Goal: Task Accomplishment & Management: Use online tool/utility

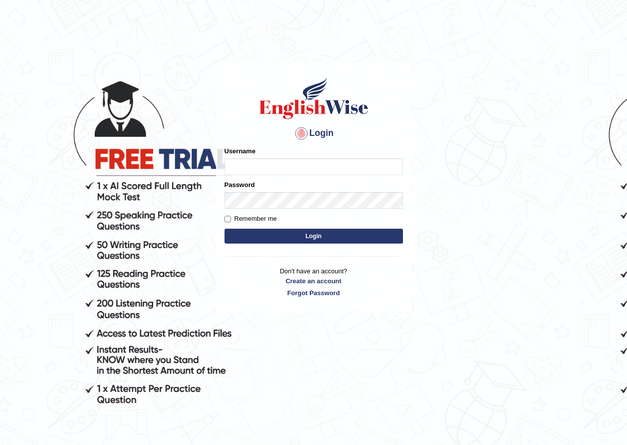
click at [269, 168] on input "Username" at bounding box center [314, 166] width 179 height 17
type input "sinan_parramatta"
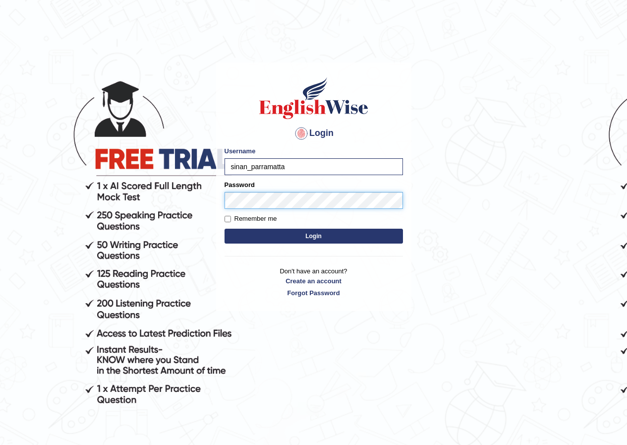
click at [225, 229] on button "Login" at bounding box center [314, 236] width 179 height 15
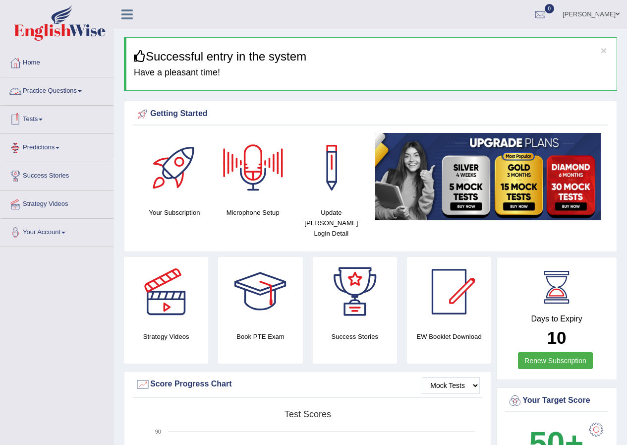
click at [53, 88] on link "Practice Questions" at bounding box center [56, 89] width 113 height 25
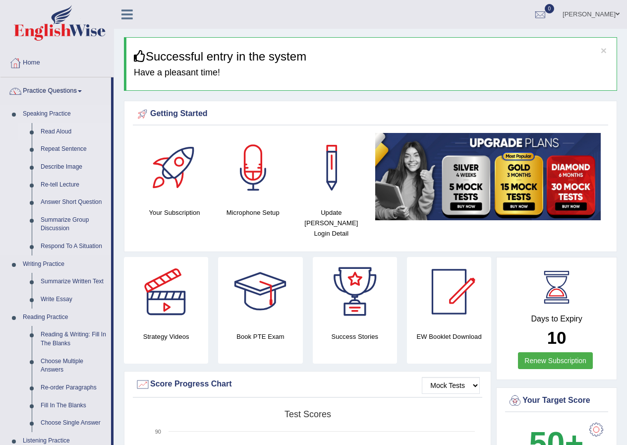
click at [55, 132] on link "Read Aloud" at bounding box center [73, 132] width 75 height 18
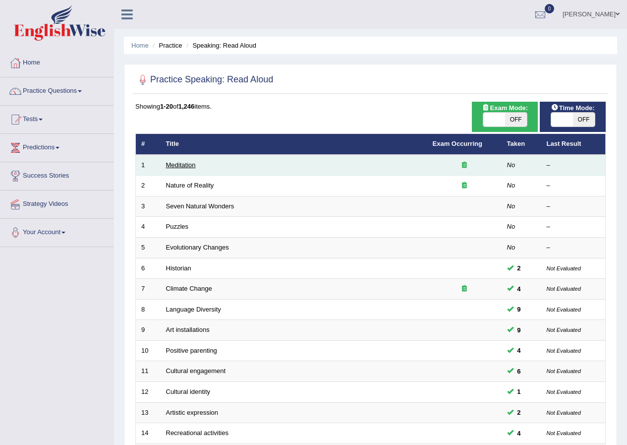
click at [175, 165] on link "Meditation" at bounding box center [181, 164] width 30 height 7
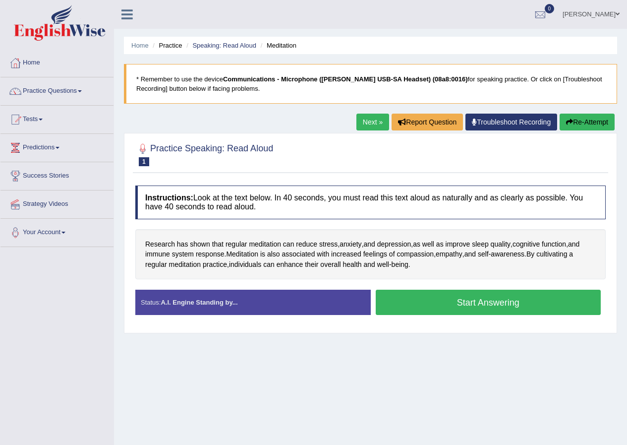
click at [442, 303] on button "Start Answering" at bounding box center [489, 302] width 226 height 25
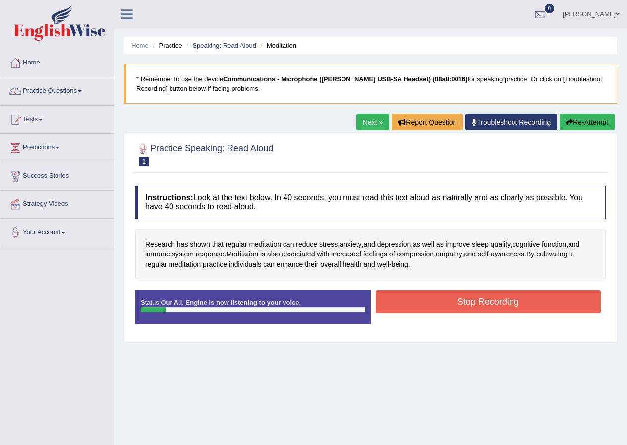
click at [440, 303] on button "Stop Recording" at bounding box center [489, 301] width 226 height 23
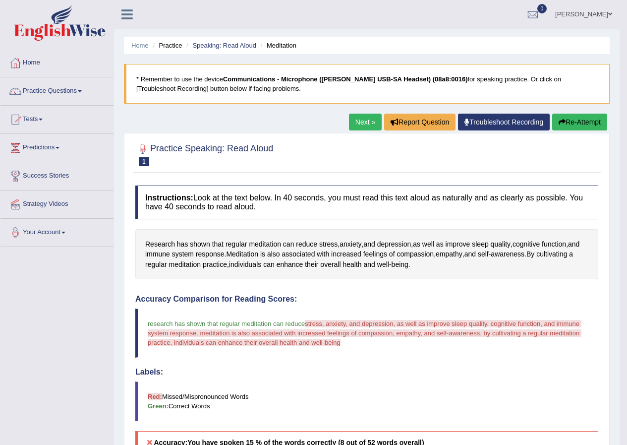
click at [580, 126] on button "Re-Attempt" at bounding box center [579, 122] width 55 height 17
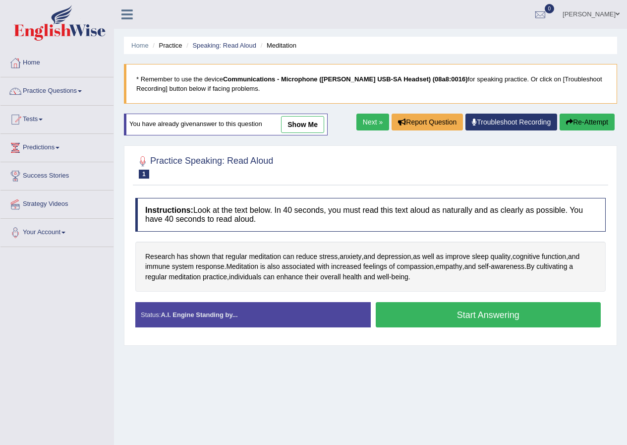
click at [470, 319] on button "Start Answering" at bounding box center [489, 314] width 226 height 25
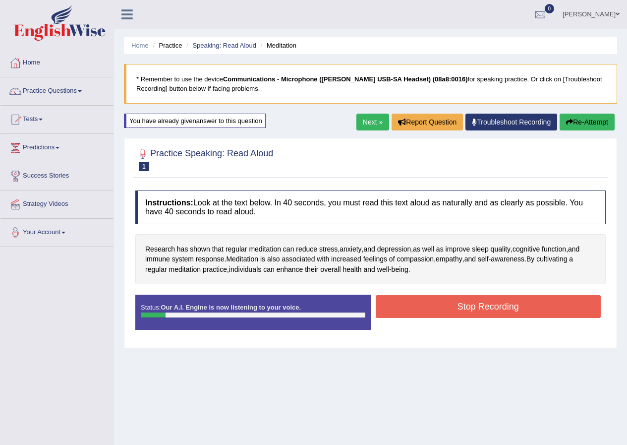
click at [463, 310] on button "Stop Recording" at bounding box center [489, 306] width 226 height 23
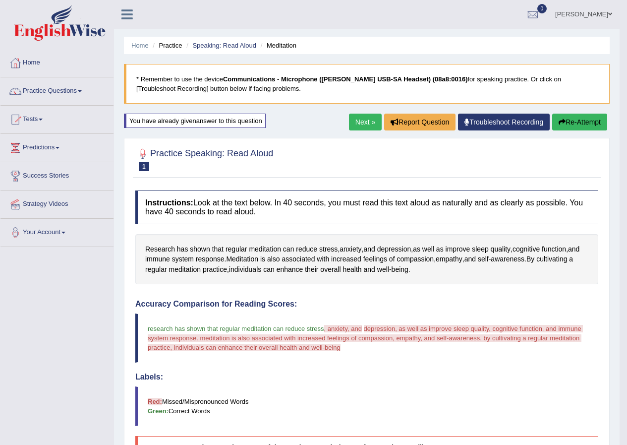
click at [582, 122] on button "Re-Attempt" at bounding box center [579, 122] width 55 height 17
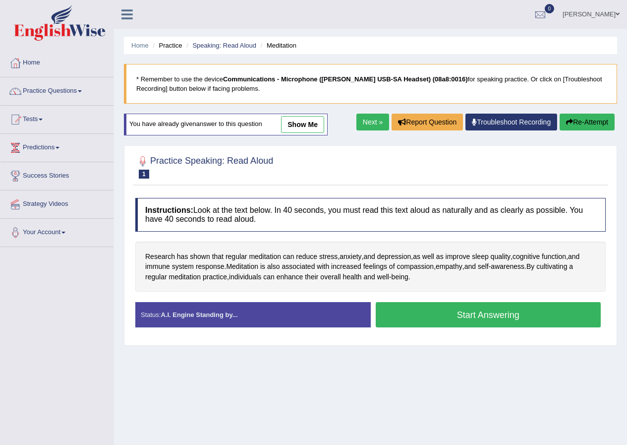
click at [452, 321] on button "Start Answering" at bounding box center [489, 314] width 226 height 25
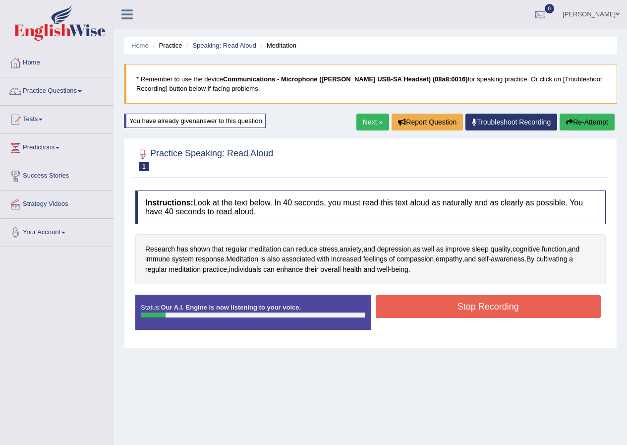
click at [446, 301] on button "Stop Recording" at bounding box center [489, 306] width 226 height 23
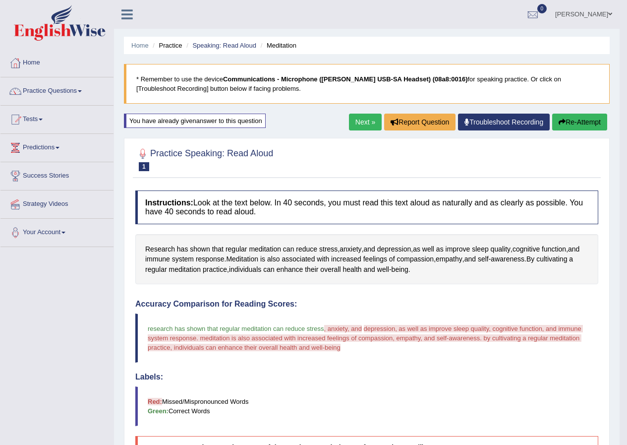
click at [359, 121] on link "Next »" at bounding box center [365, 122] width 33 height 17
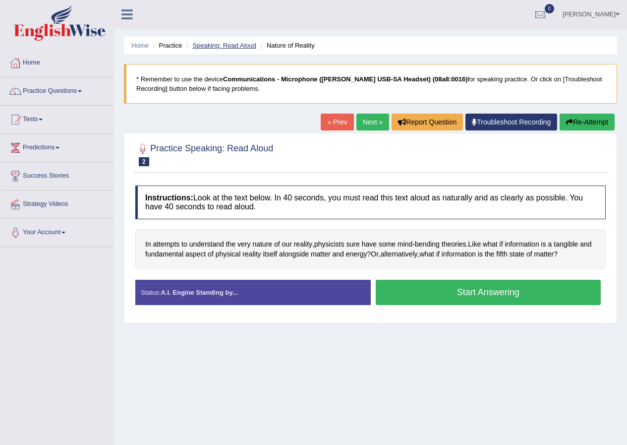
click at [225, 43] on link "Speaking: Read Aloud" at bounding box center [224, 45] width 64 height 7
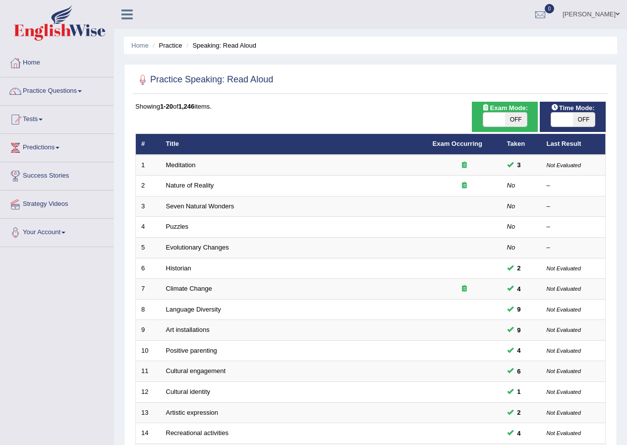
click at [581, 120] on span "OFF" at bounding box center [584, 120] width 22 height 14
checkbox input "true"
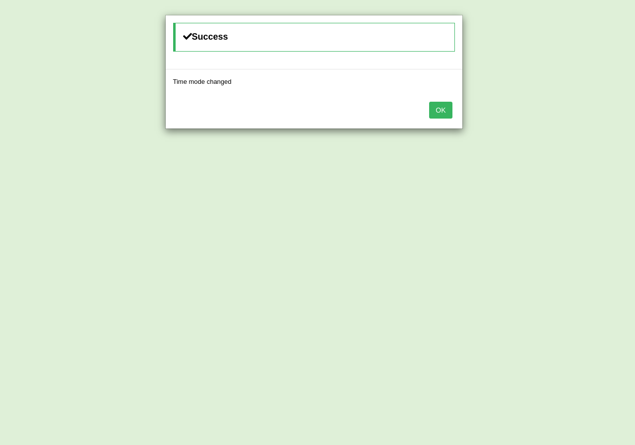
click at [440, 114] on button "OK" at bounding box center [440, 110] width 23 height 17
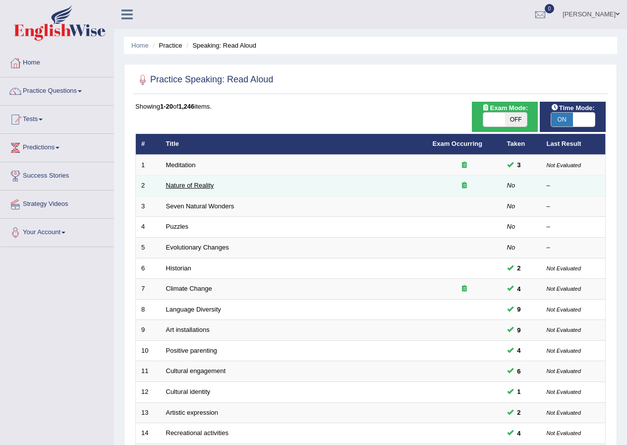
click at [200, 185] on link "Nature of Reality" at bounding box center [190, 185] width 48 height 7
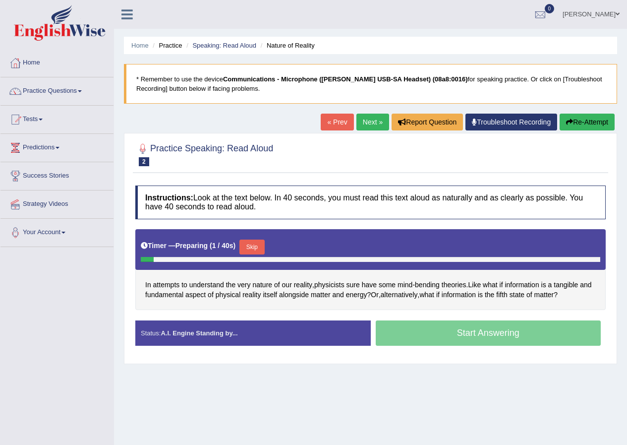
scroll to position [50, 0]
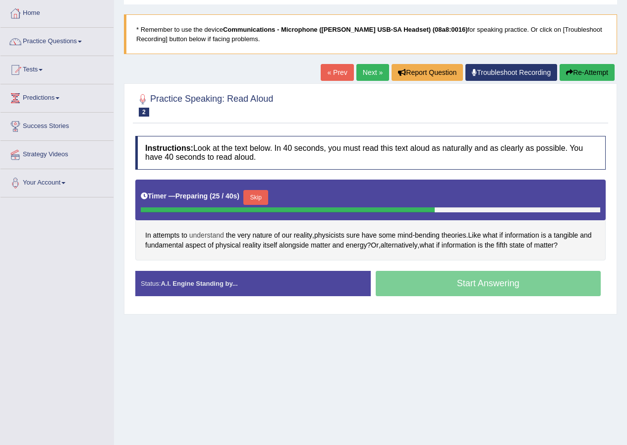
drag, startPoint x: 363, startPoint y: 235, endPoint x: 215, endPoint y: 235, distance: 147.8
click at [236, 232] on div "In attempts to understand the very nature of our reality , physicists sure have…" at bounding box center [370, 220] width 471 height 81
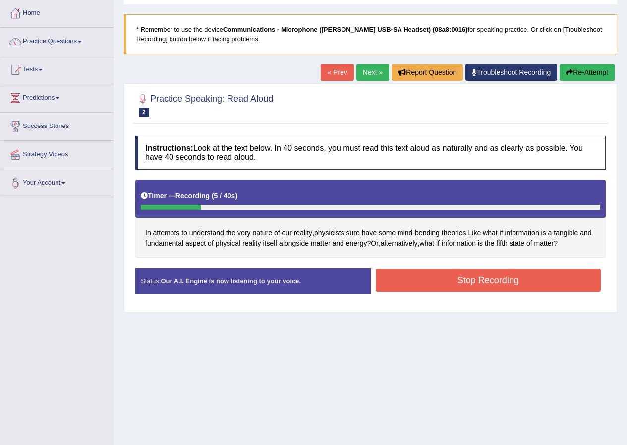
click at [418, 281] on button "Stop Recording" at bounding box center [489, 280] width 226 height 23
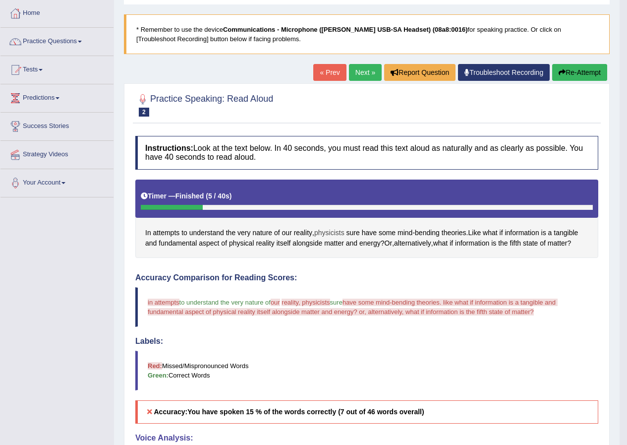
click at [334, 231] on span "physicists" at bounding box center [329, 233] width 30 height 10
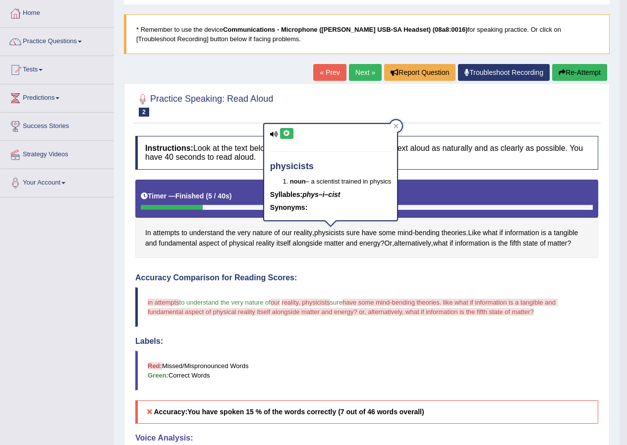
click at [287, 136] on icon at bounding box center [286, 133] width 7 height 6
click at [398, 124] on icon at bounding box center [396, 125] width 5 height 5
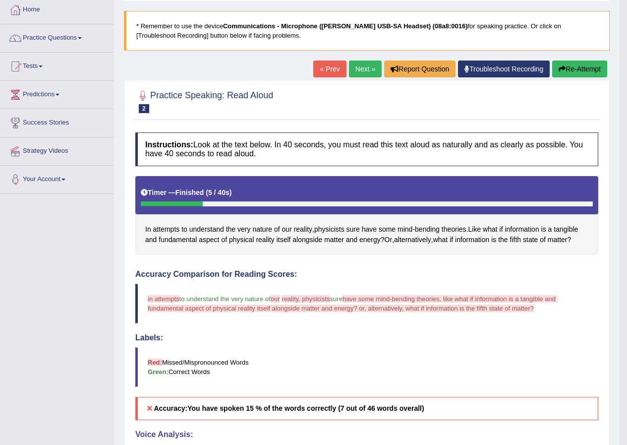
scroll to position [53, 0]
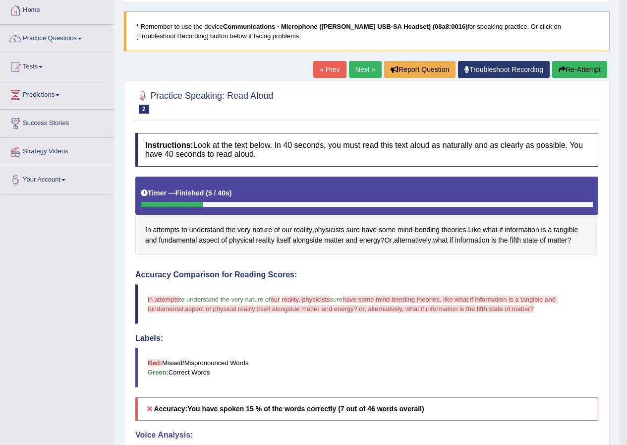
click at [571, 72] on button "Re-Attempt" at bounding box center [579, 69] width 55 height 17
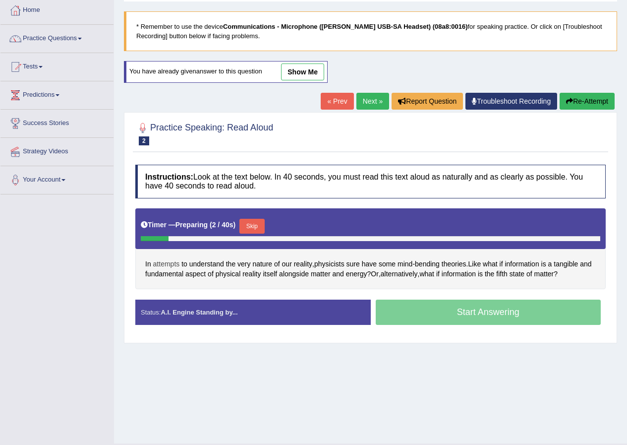
click at [167, 262] on span "attempts" at bounding box center [166, 264] width 27 height 10
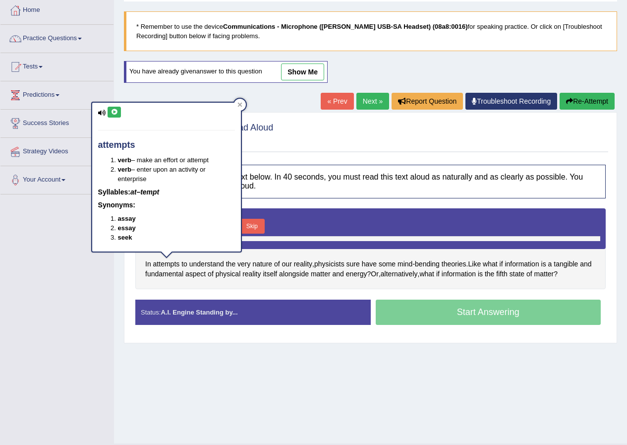
click at [117, 114] on icon at bounding box center [114, 112] width 7 height 6
click at [240, 105] on icon at bounding box center [240, 105] width 4 height 4
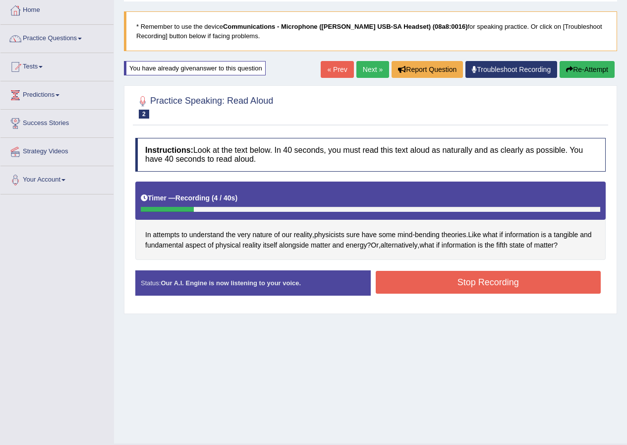
click at [439, 288] on button "Stop Recording" at bounding box center [489, 282] width 226 height 23
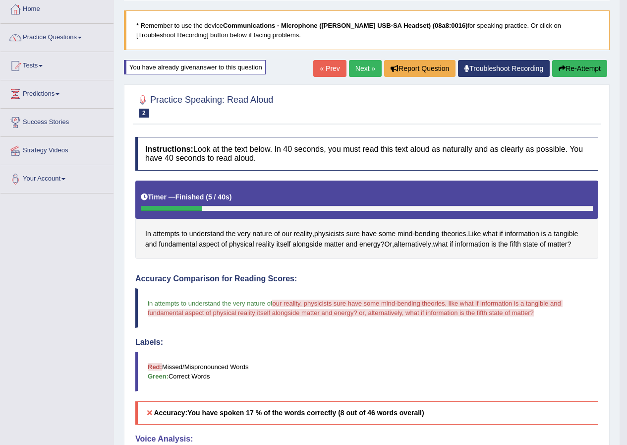
scroll to position [53, 0]
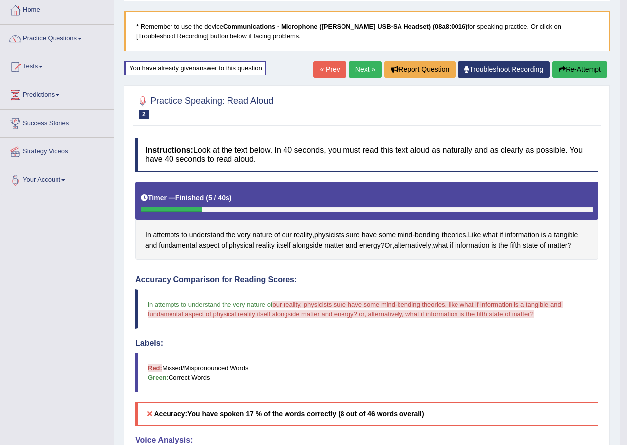
click at [563, 71] on icon "button" at bounding box center [562, 69] width 7 height 7
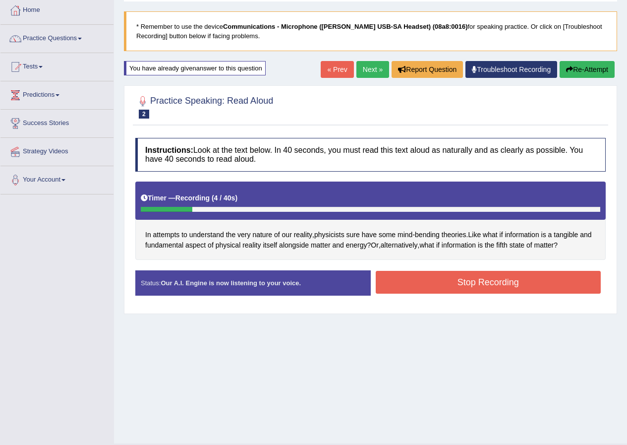
click at [499, 286] on button "Stop Recording" at bounding box center [489, 282] width 226 height 23
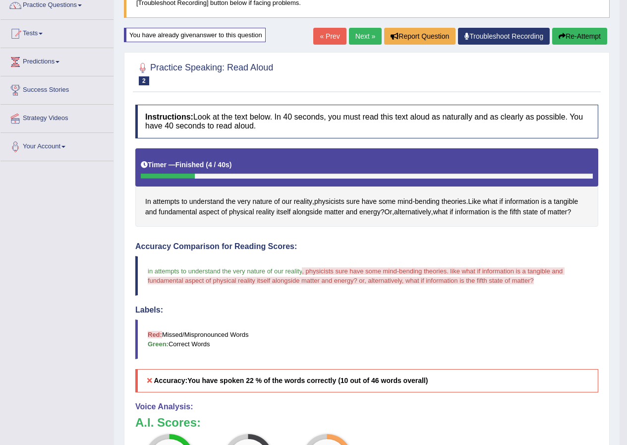
scroll to position [53, 0]
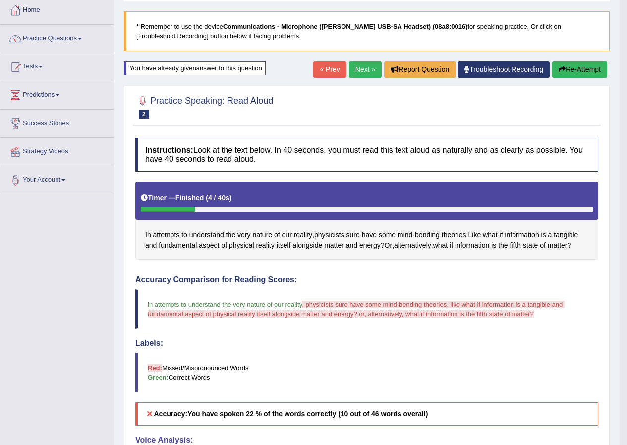
click at [599, 64] on button "Re-Attempt" at bounding box center [579, 69] width 55 height 17
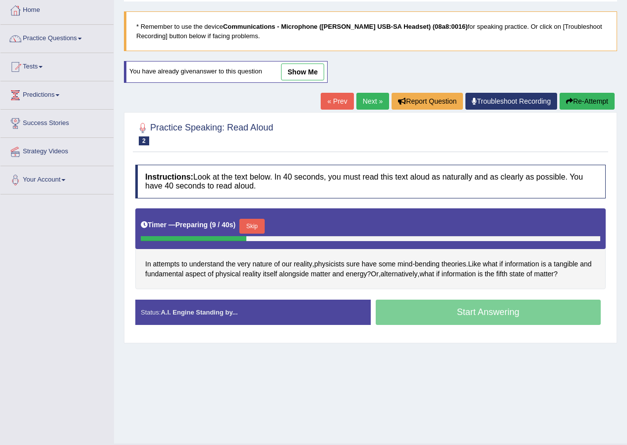
click at [255, 228] on button "Skip" at bounding box center [252, 226] width 25 height 15
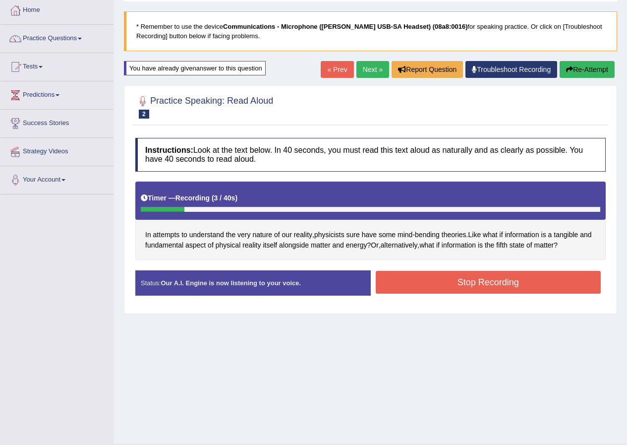
click at [443, 287] on button "Stop Recording" at bounding box center [489, 282] width 226 height 23
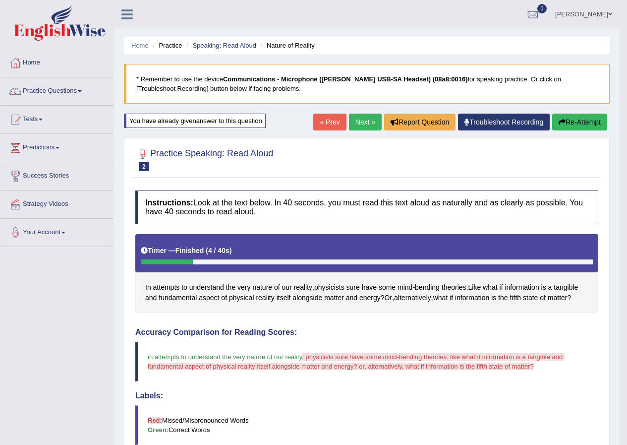
click at [352, 116] on link "Next »" at bounding box center [365, 122] width 33 height 17
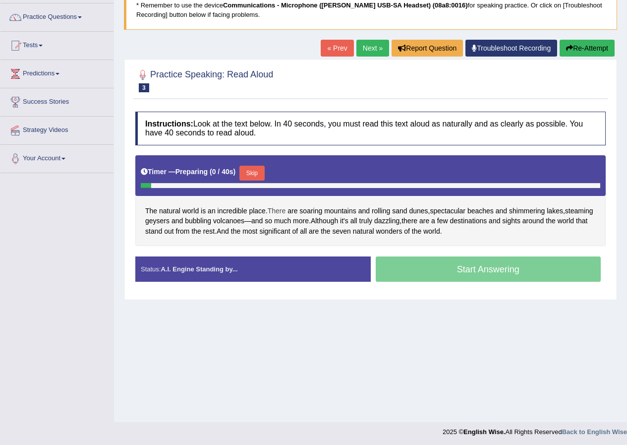
scroll to position [76, 0]
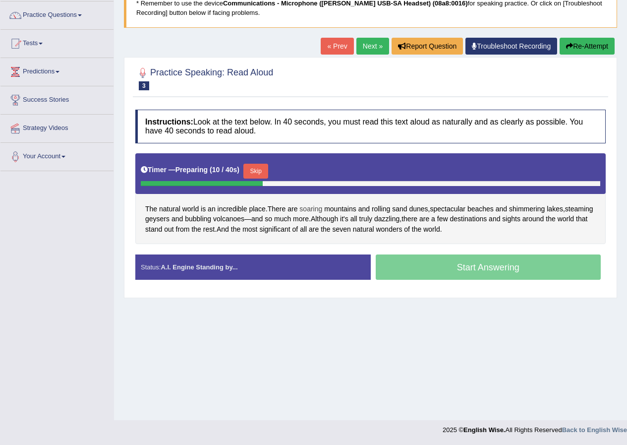
click at [316, 212] on span "soaring" at bounding box center [311, 209] width 23 height 10
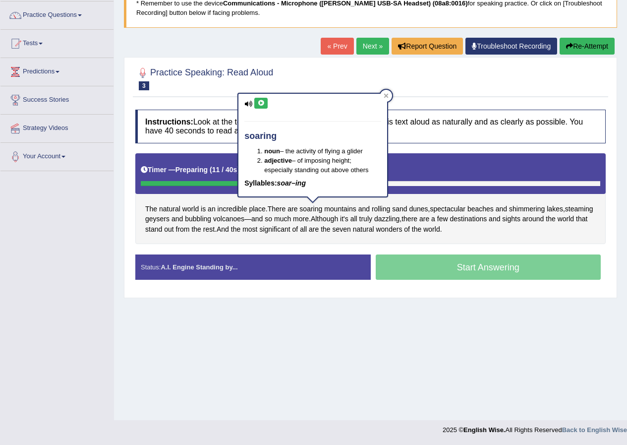
click at [262, 108] on button at bounding box center [260, 103] width 13 height 11
click at [385, 94] on icon at bounding box center [386, 96] width 4 height 4
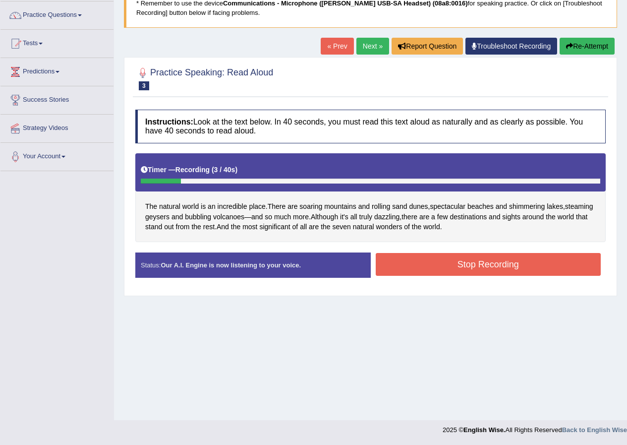
click at [445, 268] on button "Stop Recording" at bounding box center [489, 264] width 226 height 23
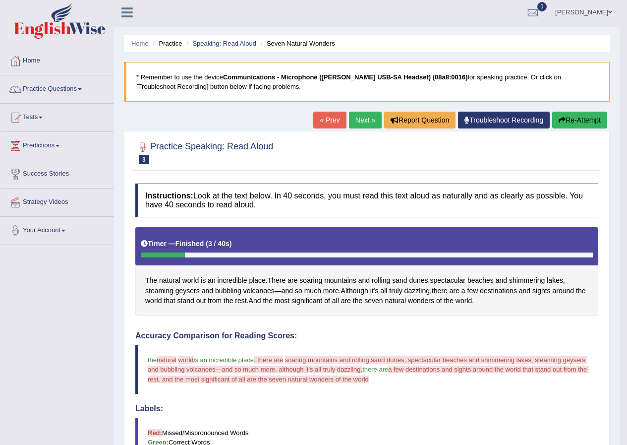
scroll to position [0, 0]
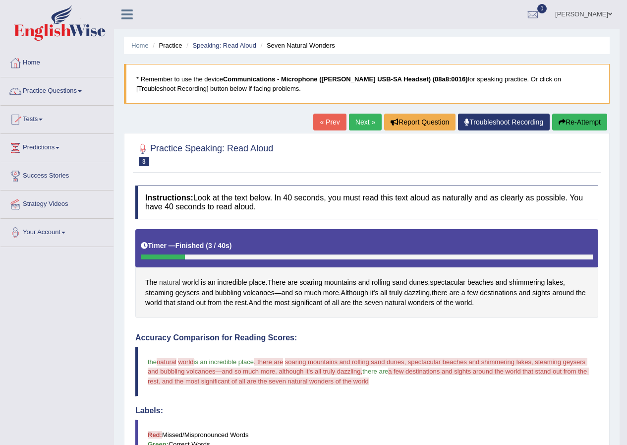
click at [173, 281] on span "natural" at bounding box center [169, 282] width 21 height 10
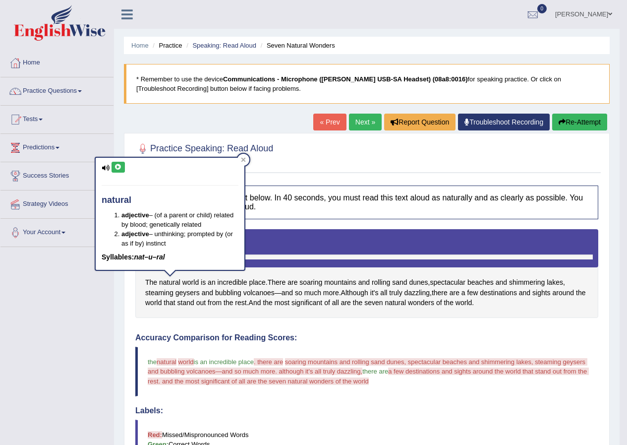
click at [124, 168] on button at bounding box center [118, 167] width 13 height 11
click at [245, 162] on div "natural adjective – (of a parent or child) related by blood; genetically relate…" at bounding box center [170, 217] width 151 height 121
click at [242, 157] on div at bounding box center [244, 160] width 12 height 12
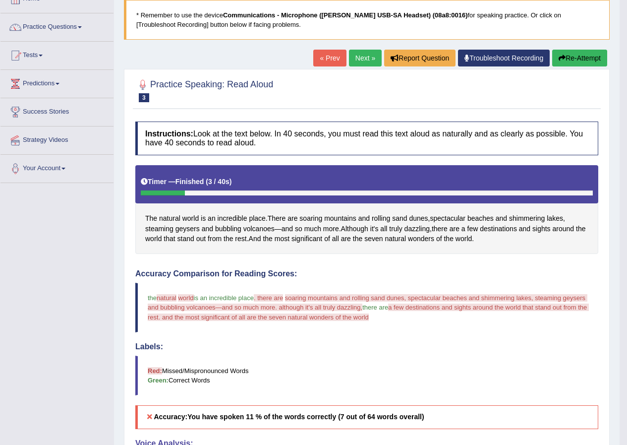
scroll to position [50, 0]
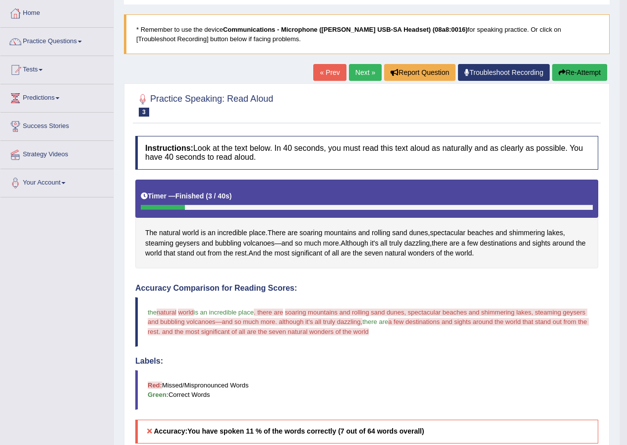
click at [578, 78] on button "Re-Attempt" at bounding box center [579, 72] width 55 height 17
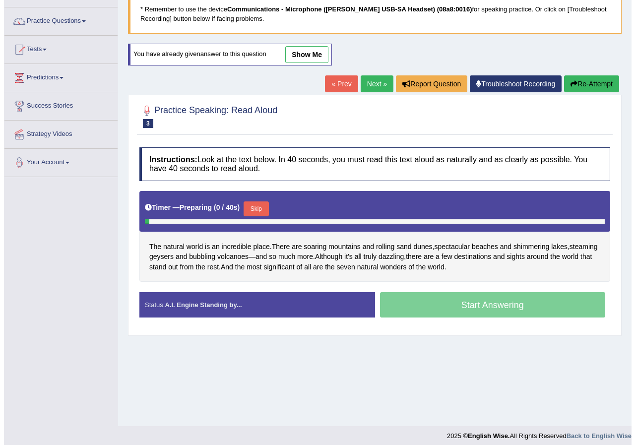
scroll to position [76, 0]
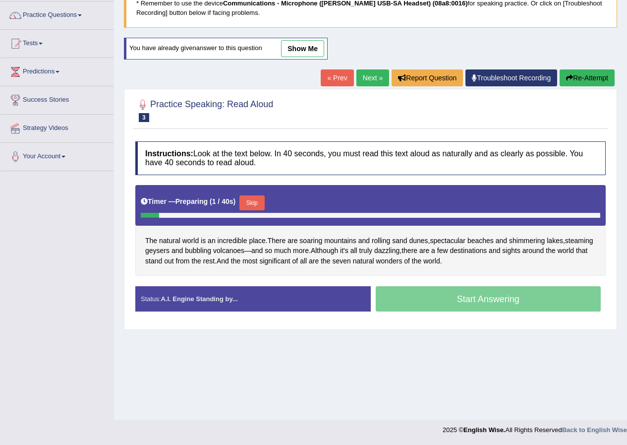
click at [257, 199] on button "Skip" at bounding box center [252, 202] width 25 height 15
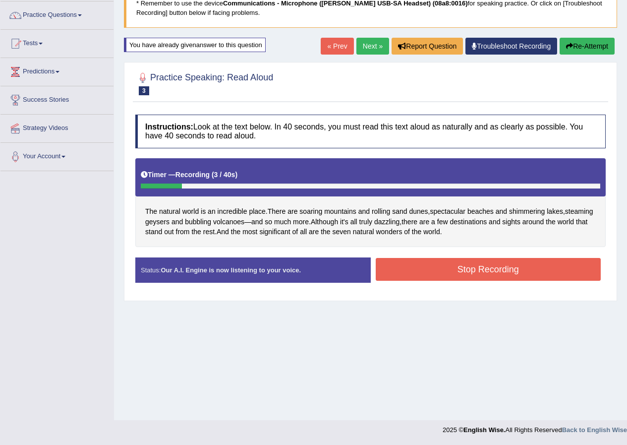
click at [455, 272] on button "Stop Recording" at bounding box center [489, 269] width 226 height 23
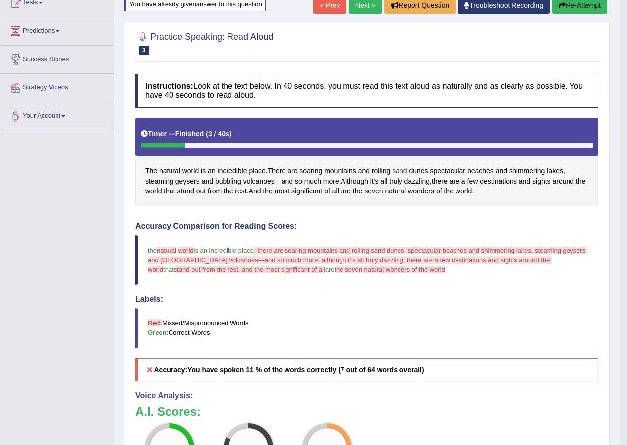
scroll to position [0, 0]
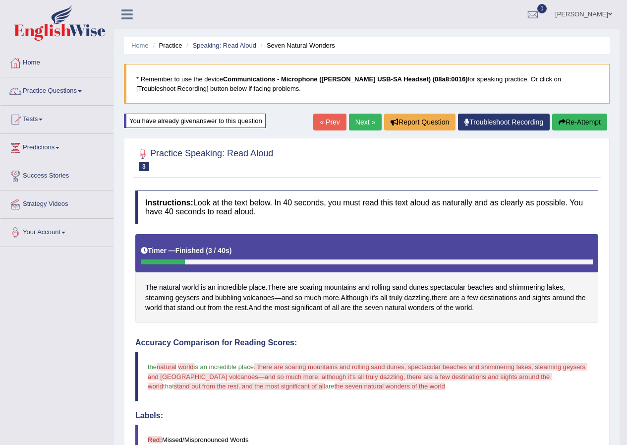
click at [574, 127] on button "Re-Attempt" at bounding box center [579, 122] width 55 height 17
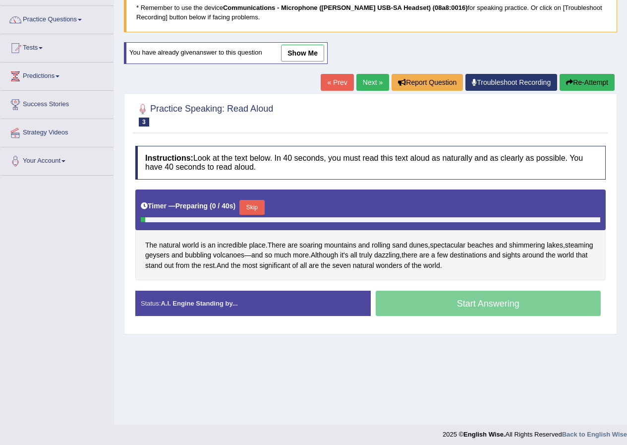
scroll to position [76, 0]
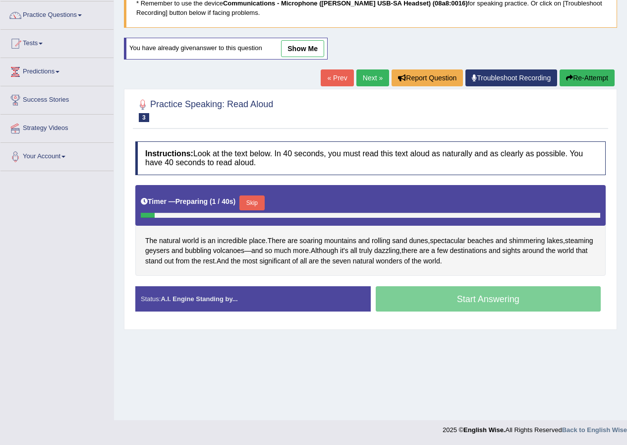
click at [259, 201] on button "Skip" at bounding box center [252, 202] width 25 height 15
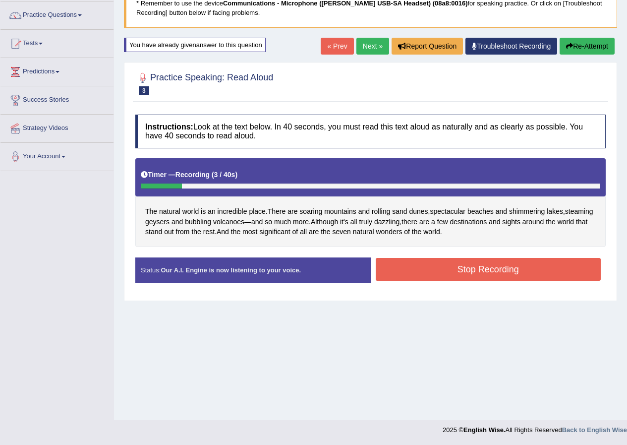
click at [435, 270] on button "Stop Recording" at bounding box center [489, 269] width 226 height 23
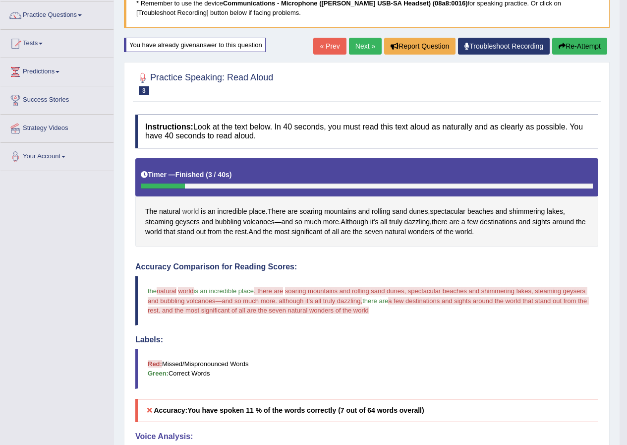
click at [193, 209] on span "world" at bounding box center [191, 211] width 16 height 10
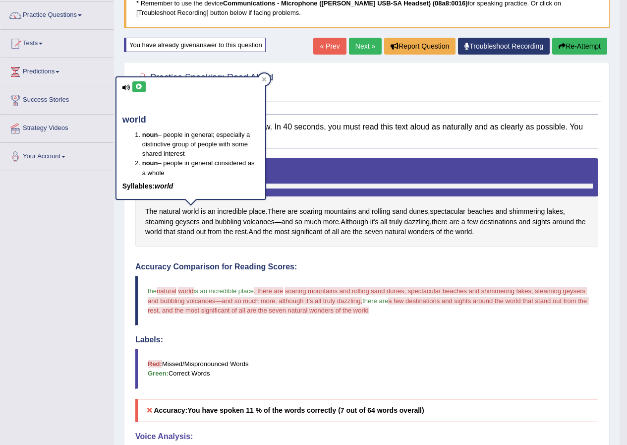
click at [141, 89] on icon at bounding box center [138, 87] width 7 height 6
click at [265, 81] on icon at bounding box center [264, 79] width 5 height 5
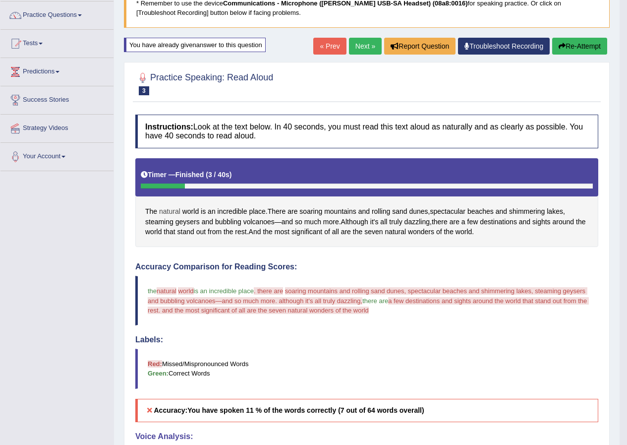
click at [174, 211] on span "natural" at bounding box center [169, 211] width 21 height 10
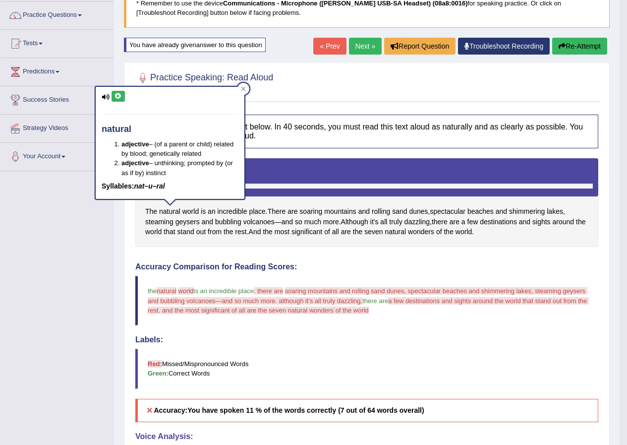
click at [116, 99] on icon at bounding box center [118, 96] width 7 height 6
click at [238, 88] on div at bounding box center [244, 89] width 12 height 12
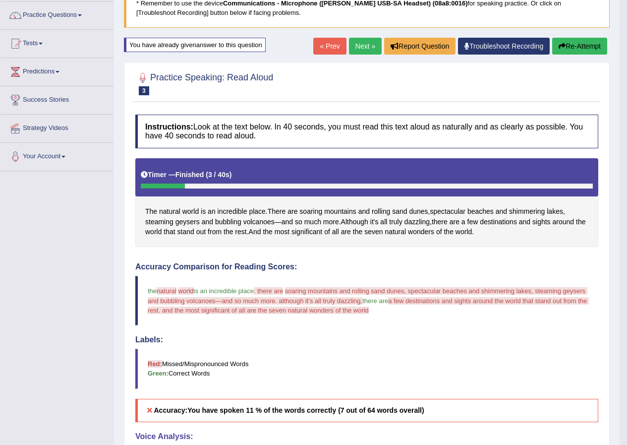
click at [576, 50] on button "Re-Attempt" at bounding box center [579, 46] width 55 height 17
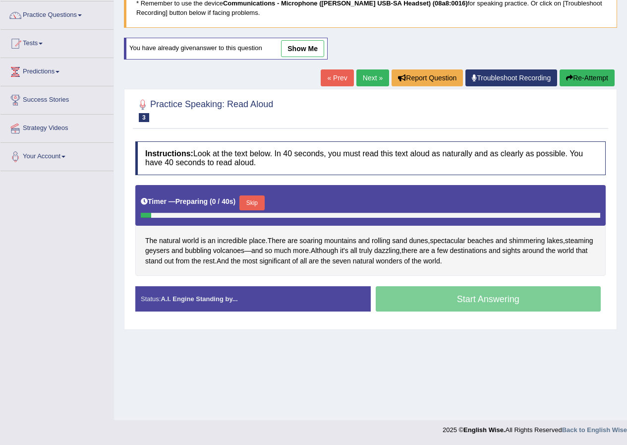
click at [260, 200] on button "Skip" at bounding box center [252, 202] width 25 height 15
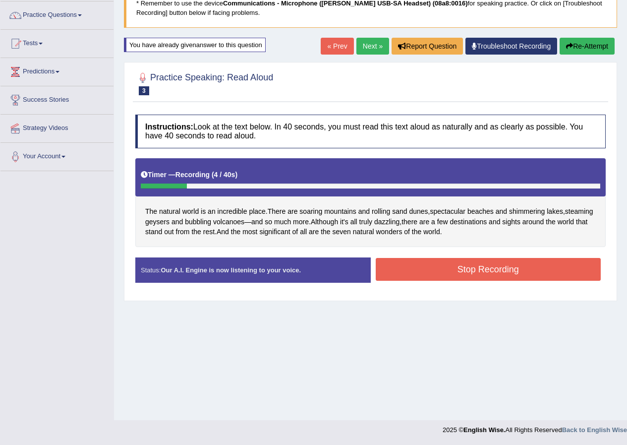
click at [421, 272] on button "Stop Recording" at bounding box center [489, 269] width 226 height 23
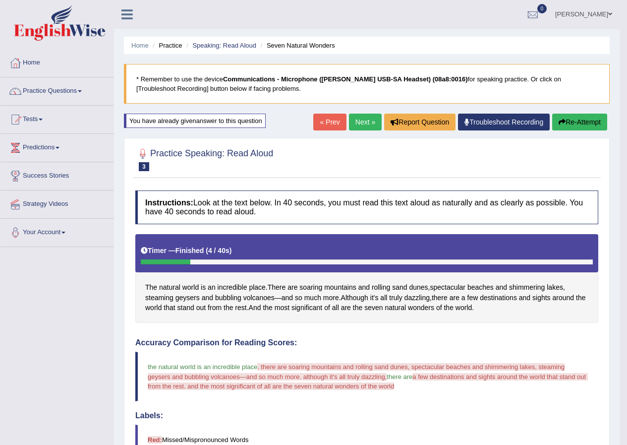
click at [354, 122] on link "Next »" at bounding box center [365, 122] width 33 height 17
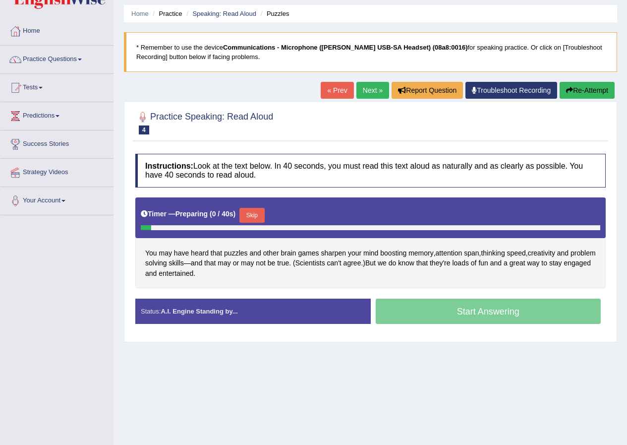
scroll to position [76, 0]
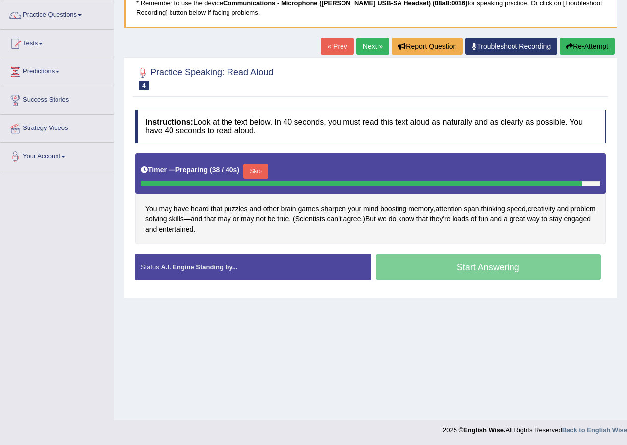
click at [264, 172] on button "Skip" at bounding box center [256, 171] width 25 height 15
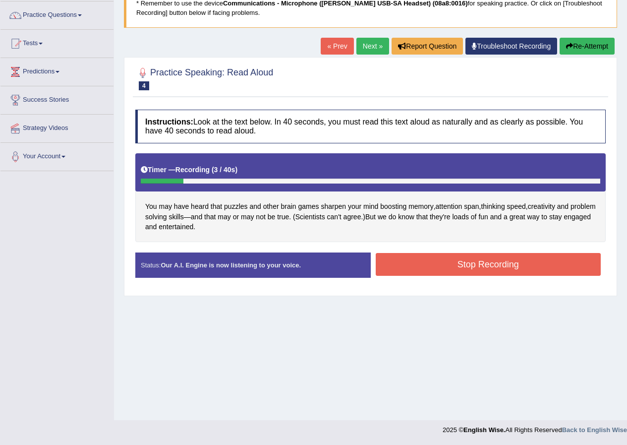
click at [480, 263] on button "Stop Recording" at bounding box center [489, 264] width 226 height 23
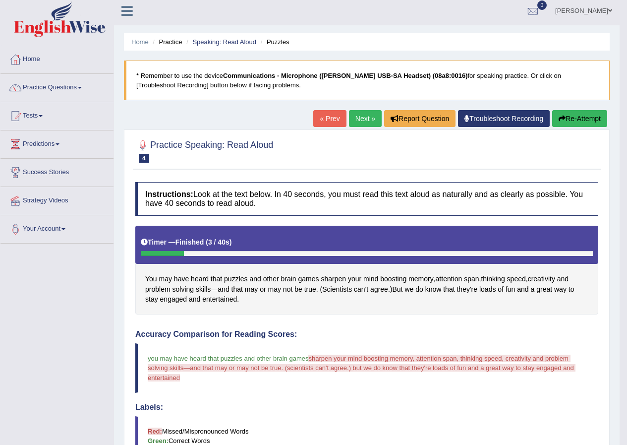
scroll to position [0, 0]
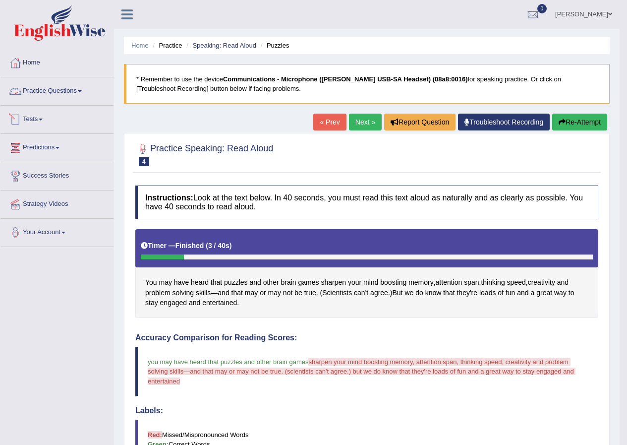
click at [47, 86] on link "Practice Questions" at bounding box center [56, 89] width 113 height 25
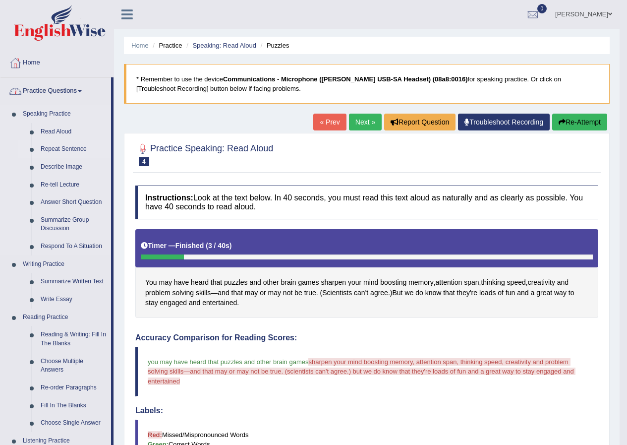
click at [57, 147] on link "Repeat Sentence" at bounding box center [73, 149] width 75 height 18
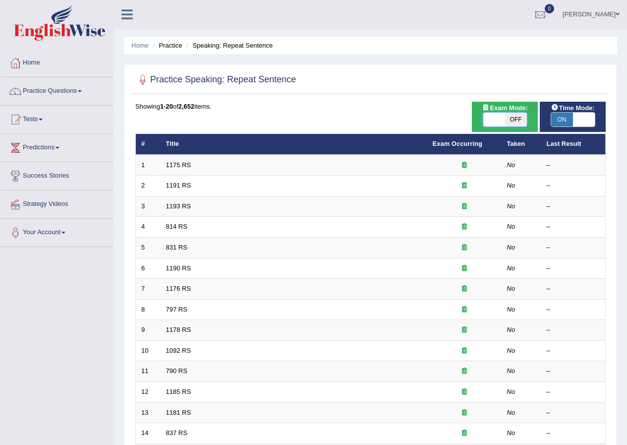
click at [499, 122] on span at bounding box center [495, 120] width 22 height 14
checkbox input "true"
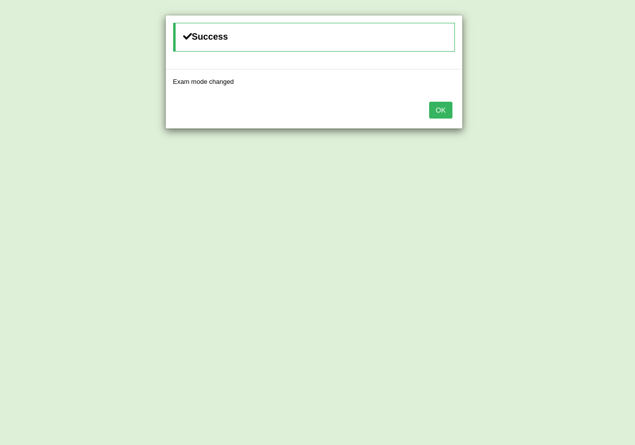
click at [451, 113] on button "OK" at bounding box center [440, 110] width 23 height 17
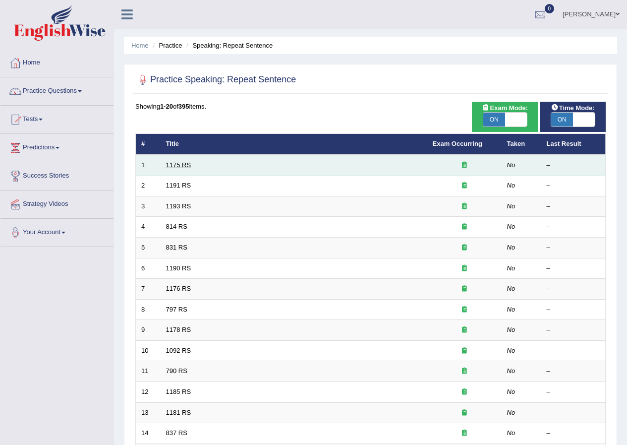
click at [178, 165] on link "1175 RS" at bounding box center [178, 164] width 25 height 7
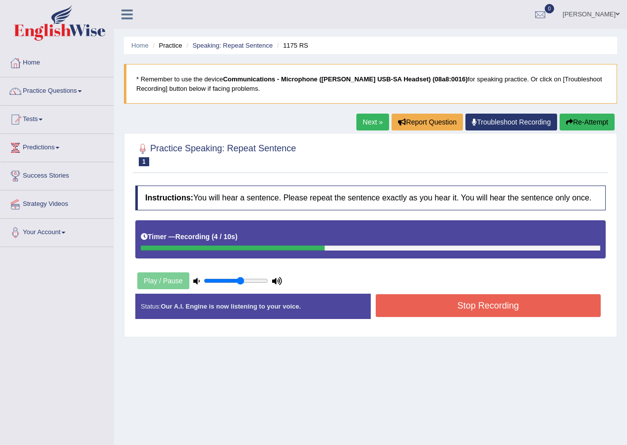
click at [421, 308] on button "Stop Recording" at bounding box center [489, 305] width 226 height 23
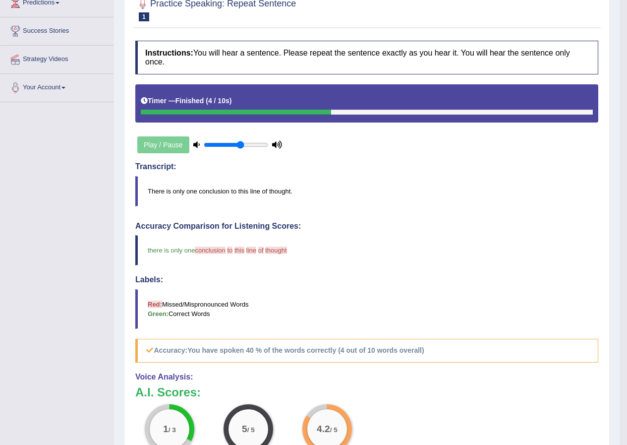
scroll to position [50, 0]
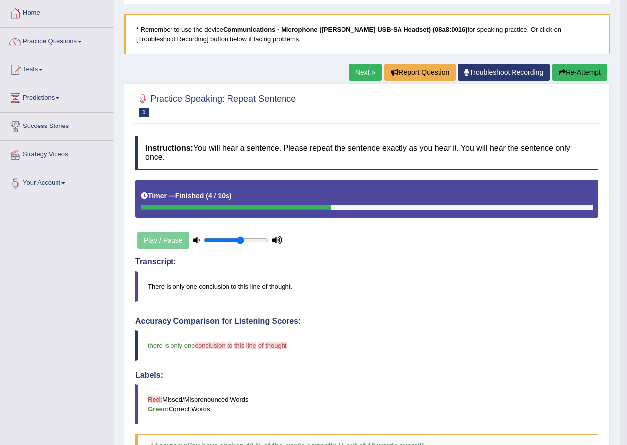
click at [570, 73] on button "Re-Attempt" at bounding box center [579, 72] width 55 height 17
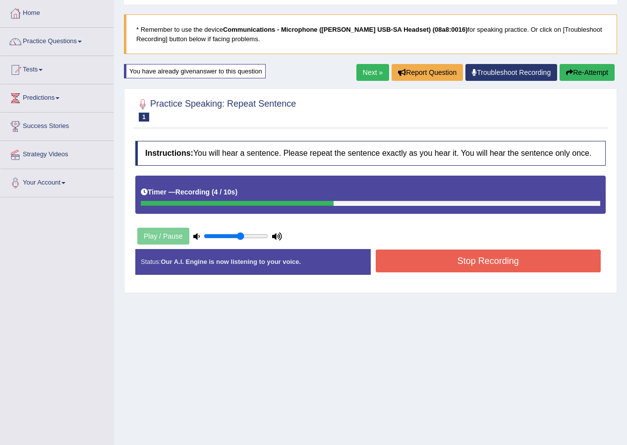
click at [432, 262] on button "Stop Recording" at bounding box center [489, 260] width 226 height 23
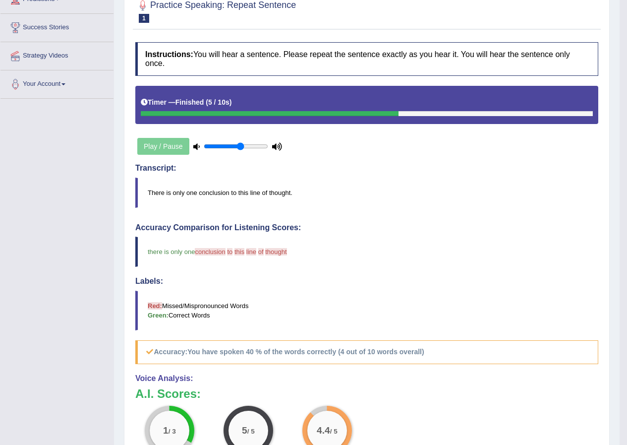
scroll to position [92, 0]
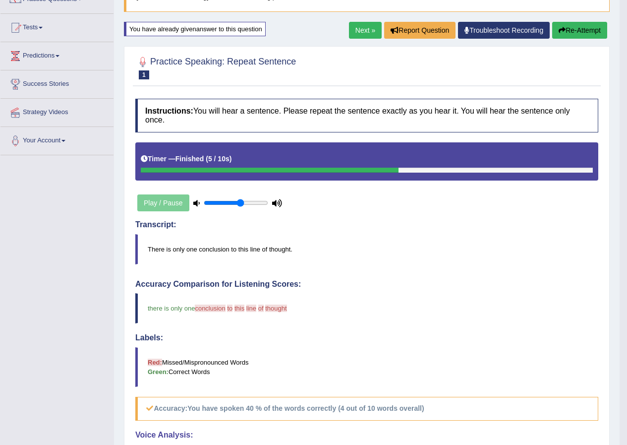
click at [563, 28] on icon "button" at bounding box center [562, 30] width 7 height 7
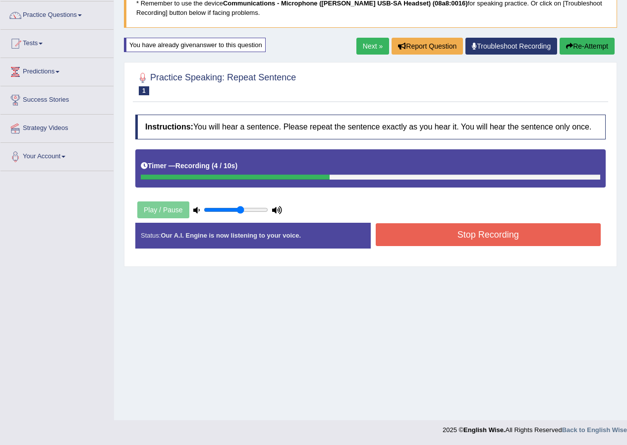
click at [428, 234] on button "Stop Recording" at bounding box center [489, 234] width 226 height 23
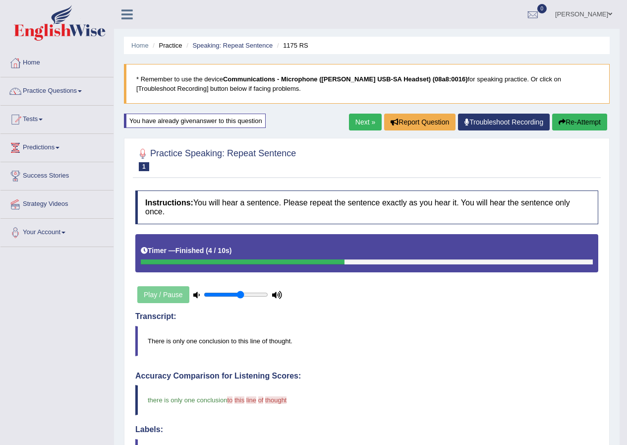
click at [355, 122] on link "Next »" at bounding box center [365, 122] width 33 height 17
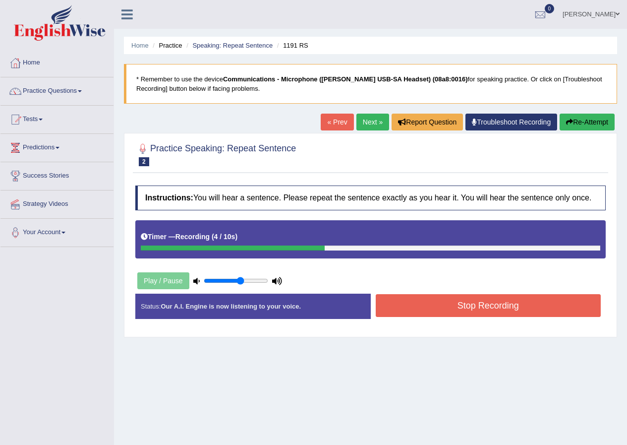
click at [414, 306] on button "Stop Recording" at bounding box center [489, 305] width 226 height 23
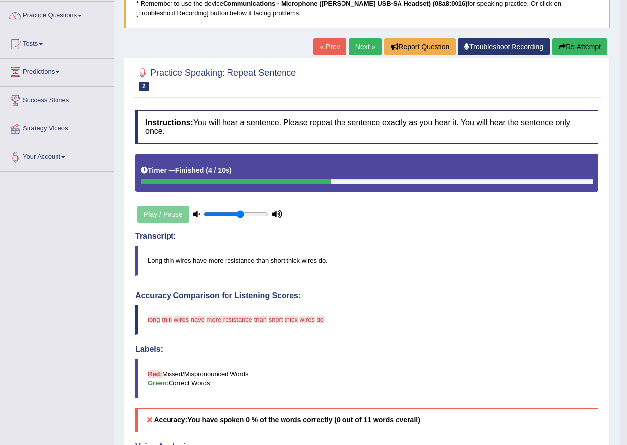
scroll to position [99, 0]
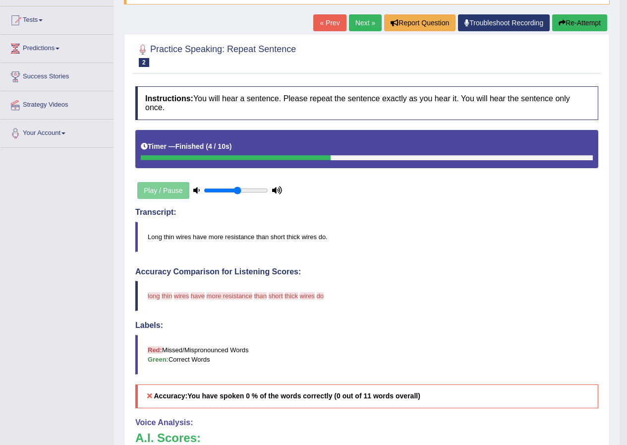
type input "0.55"
click at [237, 191] on input "range" at bounding box center [236, 190] width 64 height 8
click at [174, 188] on div "Play / Pause" at bounding box center [209, 190] width 149 height 25
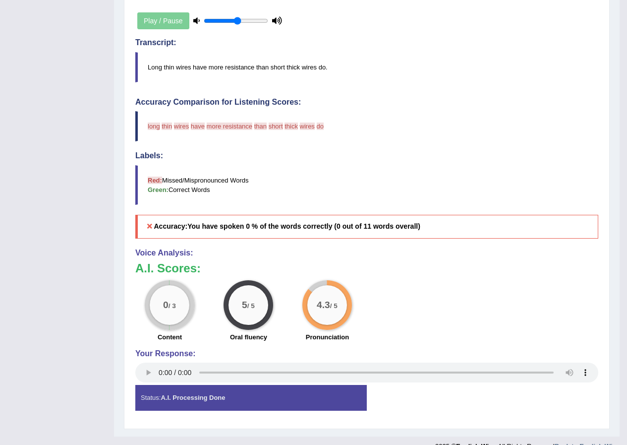
scroll to position [285, 0]
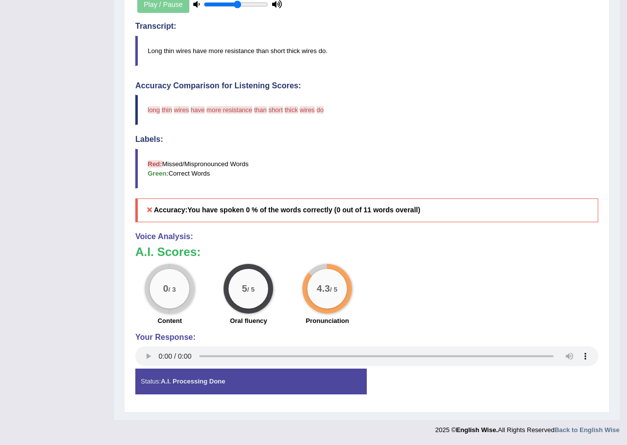
click at [206, 383] on strong "A.I. Processing Done" at bounding box center [193, 380] width 64 height 7
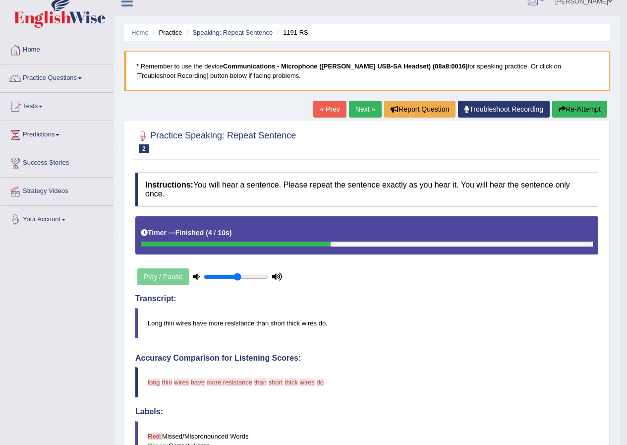
scroll to position [0, 0]
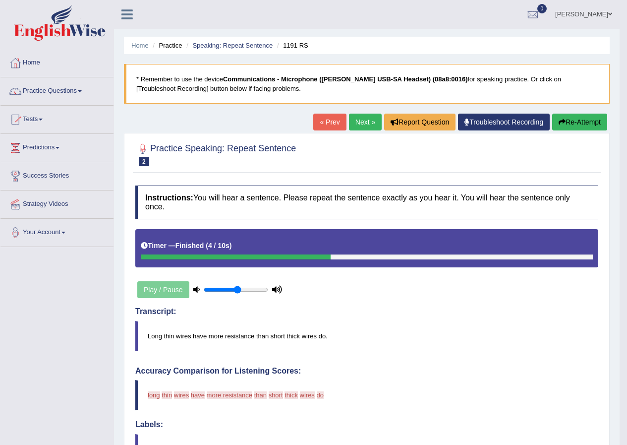
click at [572, 123] on button "Re-Attempt" at bounding box center [579, 122] width 55 height 17
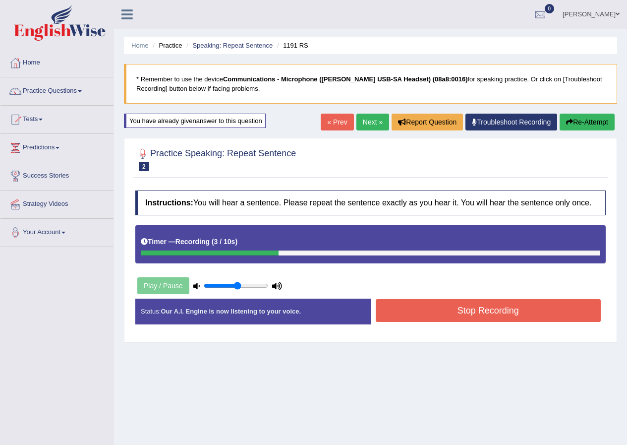
click at [441, 309] on button "Stop Recording" at bounding box center [489, 310] width 226 height 23
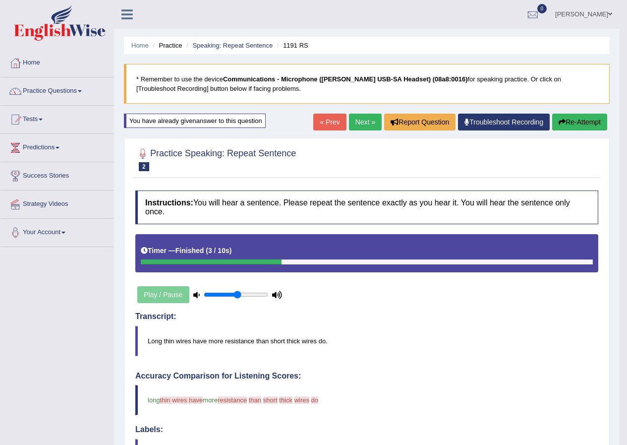
click at [359, 125] on link "Next »" at bounding box center [365, 122] width 33 height 17
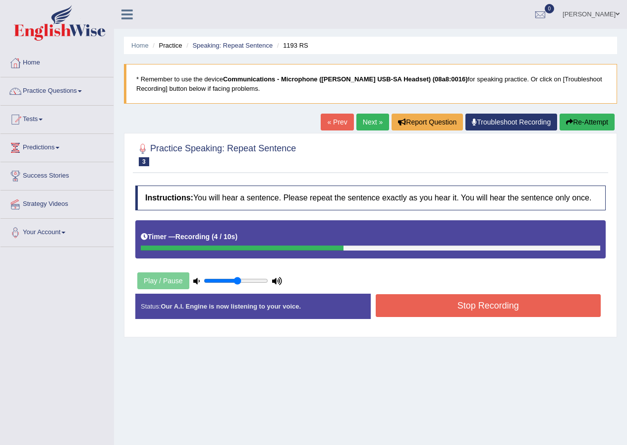
click at [420, 305] on button "Stop Recording" at bounding box center [489, 305] width 226 height 23
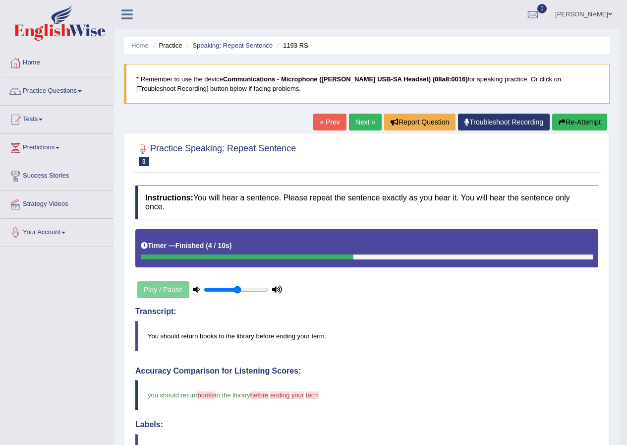
click at [358, 124] on link "Next »" at bounding box center [365, 122] width 33 height 17
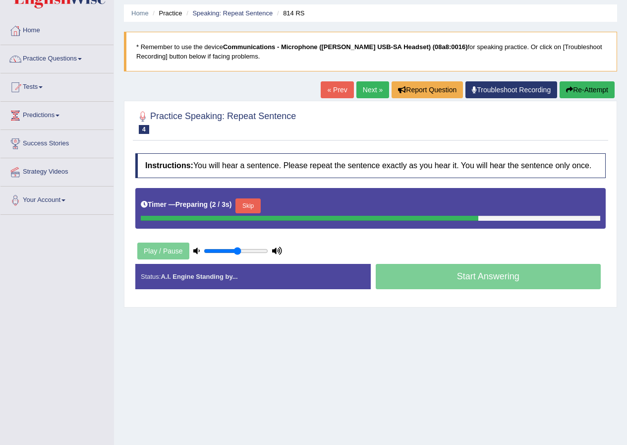
scroll to position [50, 0]
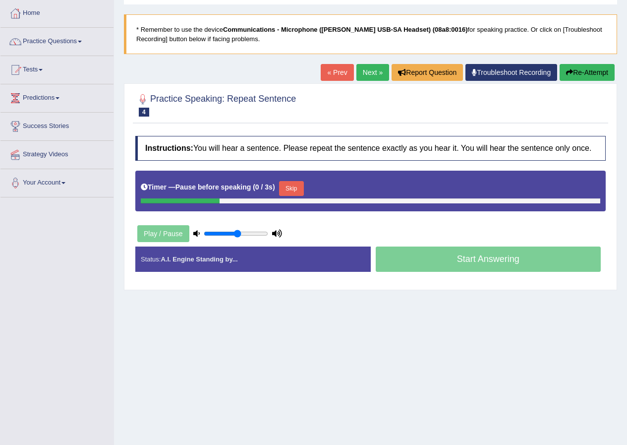
click at [600, 66] on button "Re-Attempt" at bounding box center [587, 72] width 55 height 17
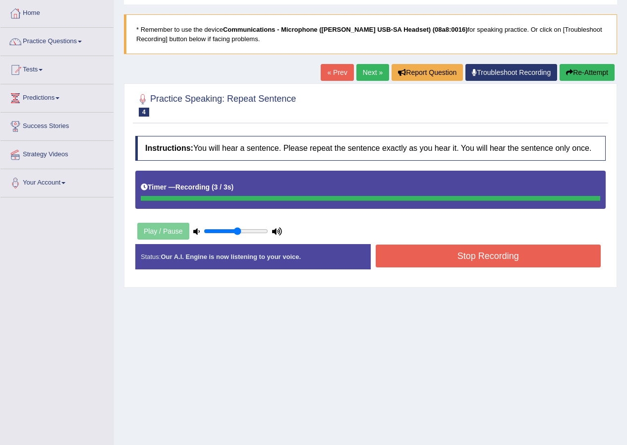
click at [571, 76] on button "Re-Attempt" at bounding box center [587, 72] width 55 height 17
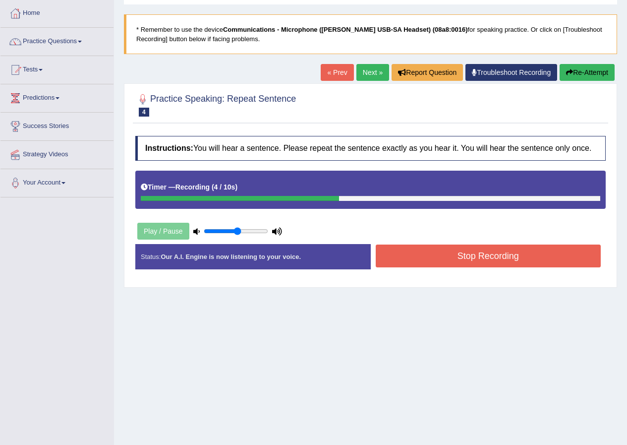
click at [497, 257] on button "Stop Recording" at bounding box center [489, 256] width 226 height 23
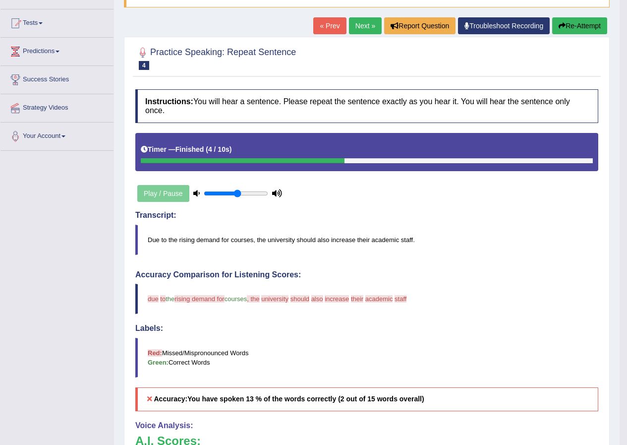
scroll to position [50, 0]
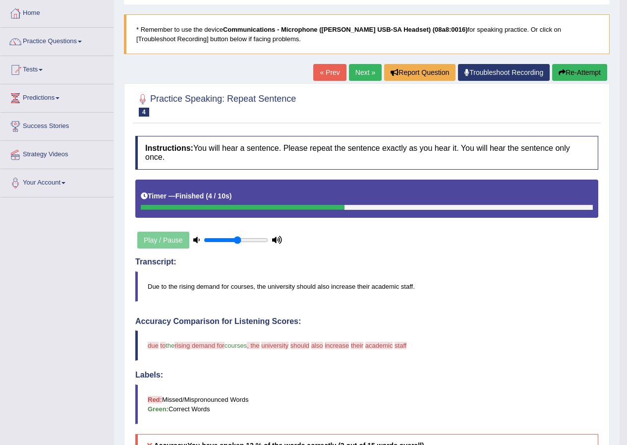
click at [360, 67] on link "Next »" at bounding box center [365, 72] width 33 height 17
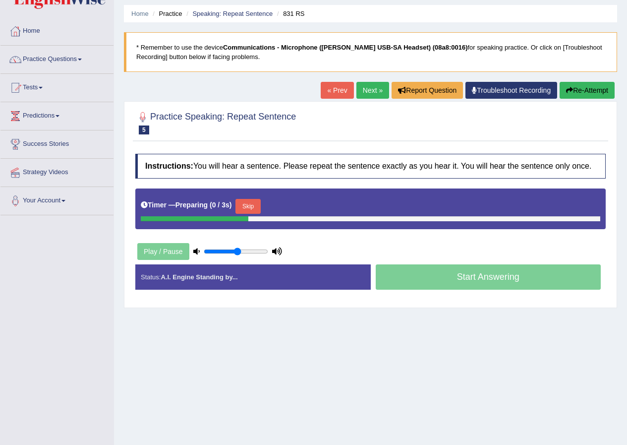
scroll to position [50, 0]
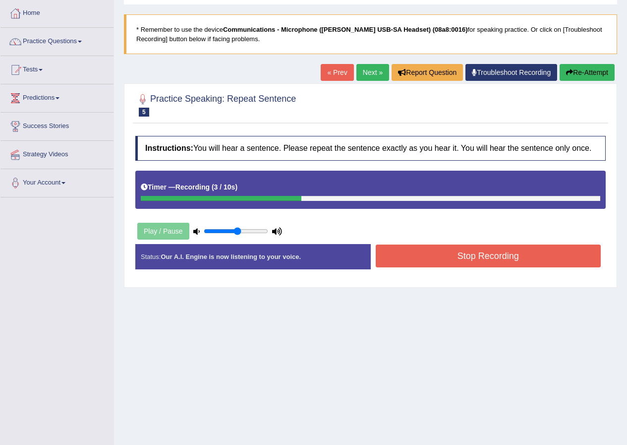
click at [423, 251] on button "Stop Recording" at bounding box center [489, 256] width 226 height 23
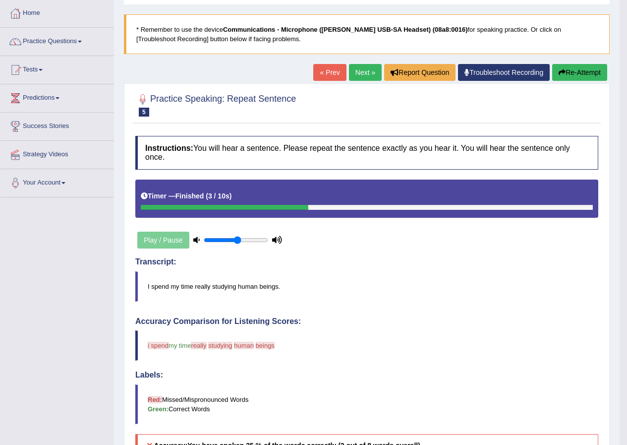
click at [567, 72] on button "Re-Attempt" at bounding box center [579, 72] width 55 height 17
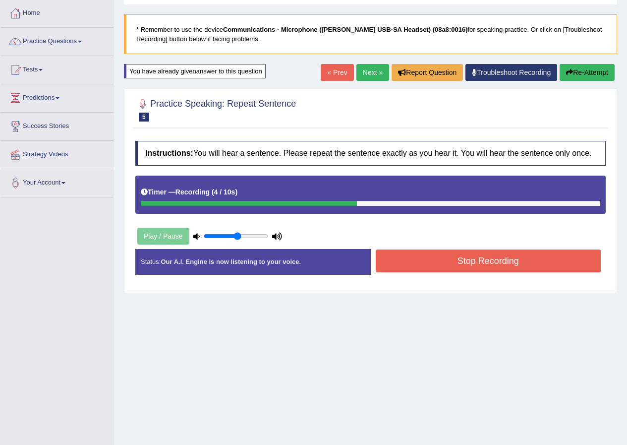
click at [428, 262] on button "Stop Recording" at bounding box center [489, 260] width 226 height 23
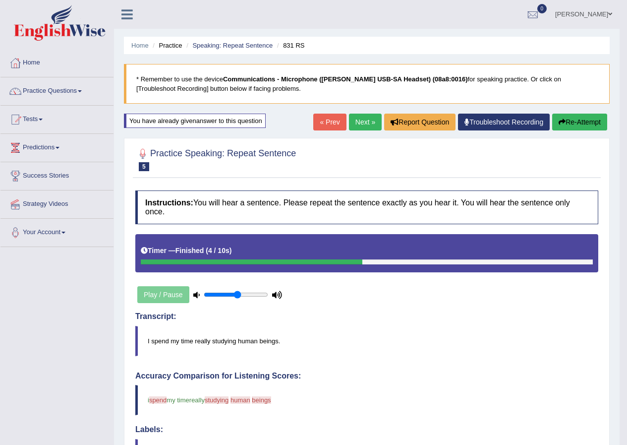
click at [580, 126] on button "Re-Attempt" at bounding box center [579, 122] width 55 height 17
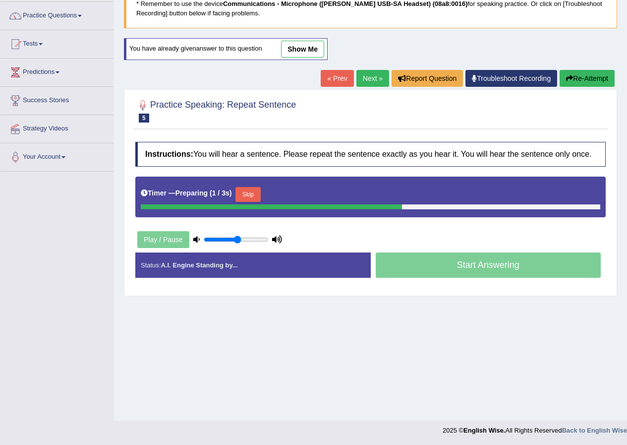
scroll to position [76, 0]
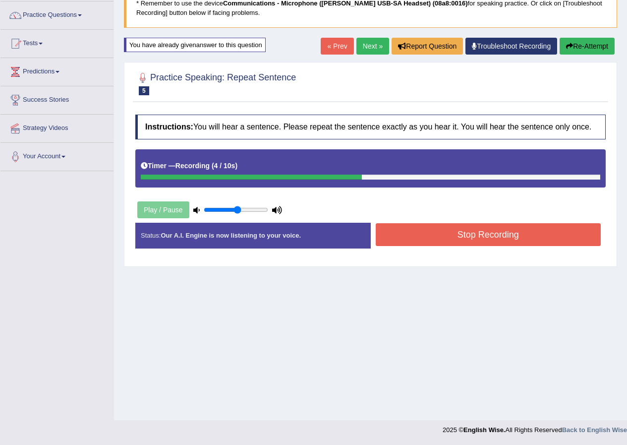
click at [419, 234] on button "Stop Recording" at bounding box center [489, 234] width 226 height 23
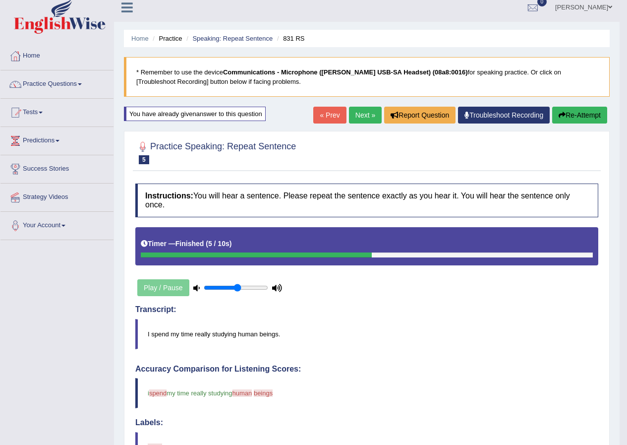
scroll to position [0, 0]
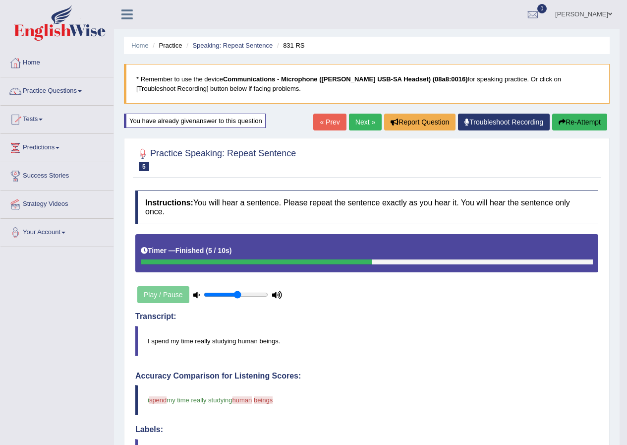
click at [356, 121] on link "Next »" at bounding box center [365, 122] width 33 height 17
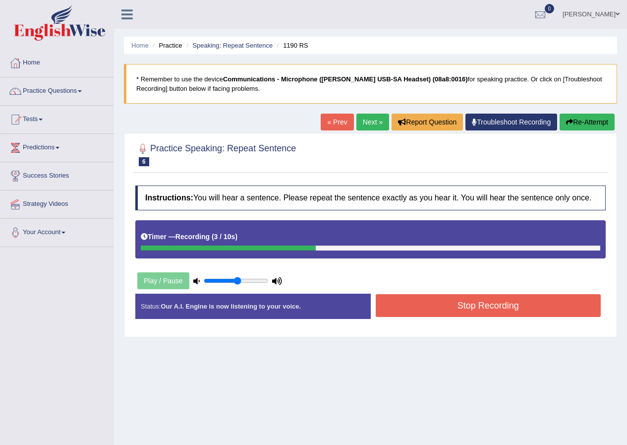
click at [437, 305] on button "Stop Recording" at bounding box center [489, 305] width 226 height 23
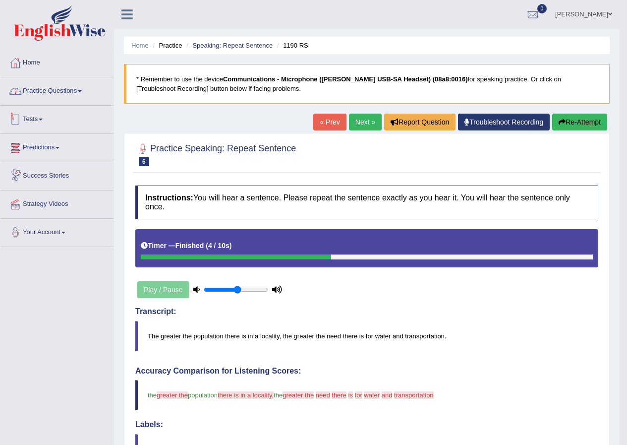
click at [60, 96] on link "Practice Questions" at bounding box center [56, 89] width 113 height 25
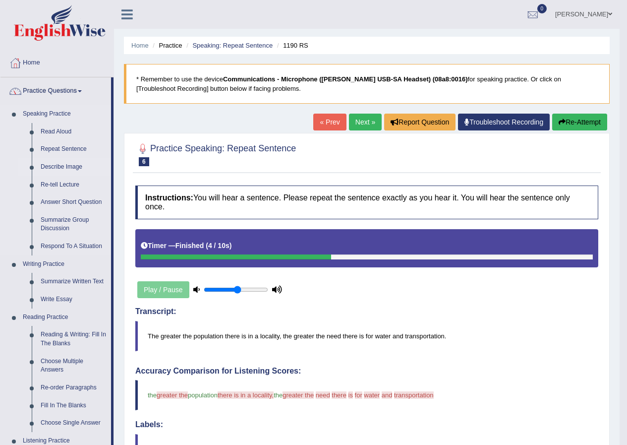
click at [67, 168] on link "Describe Image" at bounding box center [73, 167] width 75 height 18
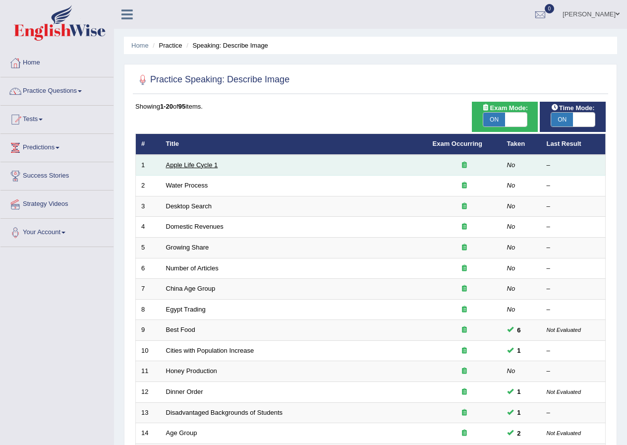
click at [196, 165] on link "Apple Life Cycle 1" at bounding box center [192, 164] width 52 height 7
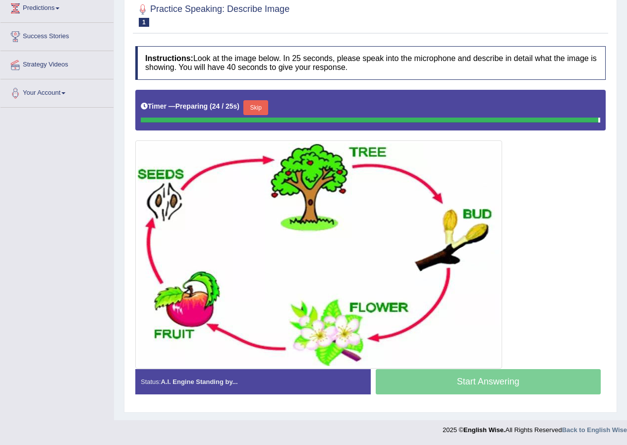
scroll to position [137, 0]
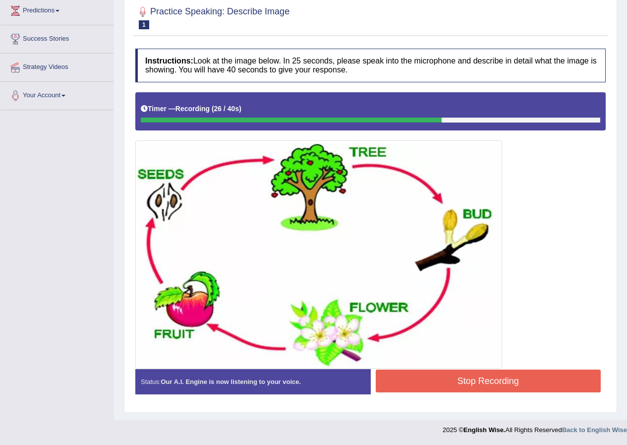
click at [428, 382] on button "Stop Recording" at bounding box center [489, 380] width 226 height 23
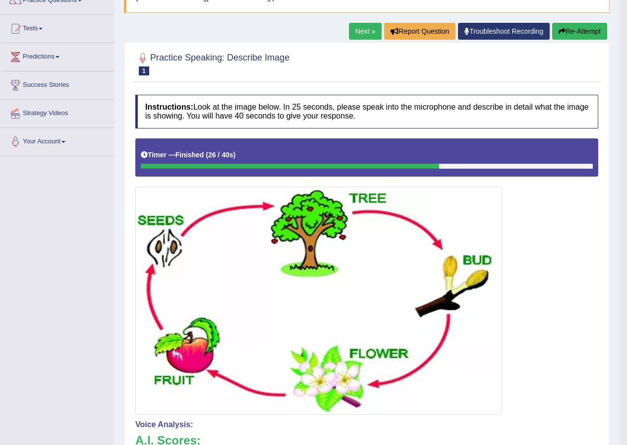
scroll to position [87, 0]
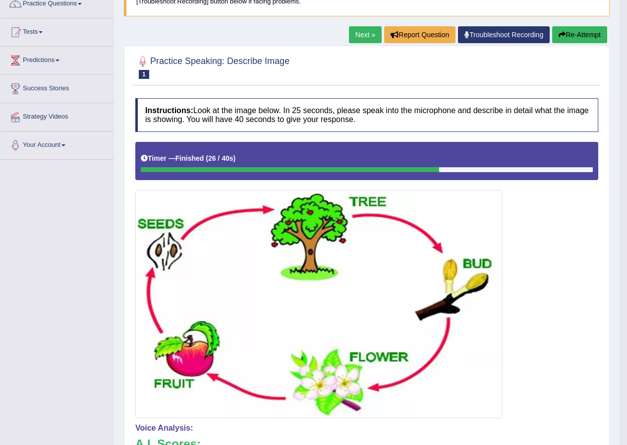
click at [358, 37] on link "Next »" at bounding box center [365, 34] width 33 height 17
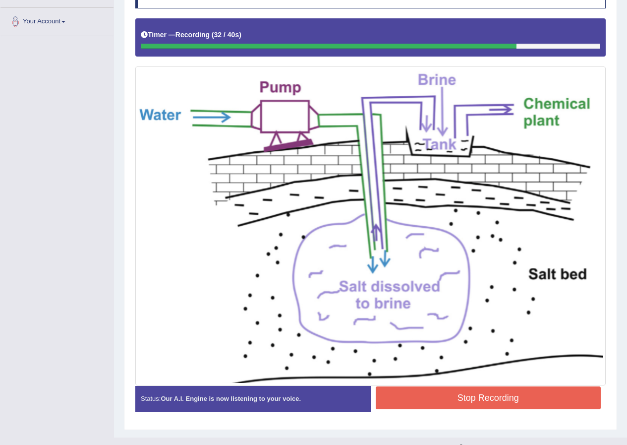
scroll to position [228, 0]
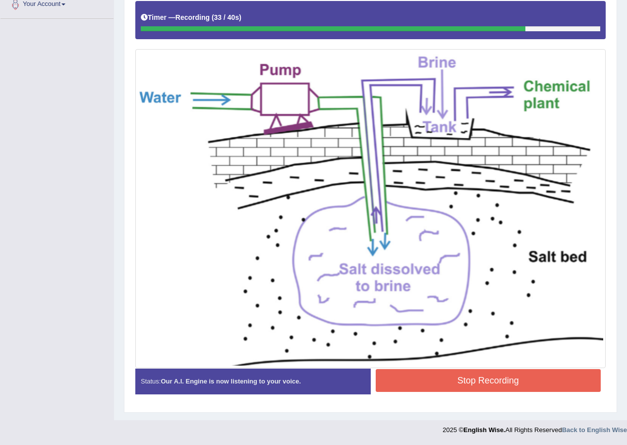
click at [418, 378] on button "Stop Recording" at bounding box center [489, 380] width 226 height 23
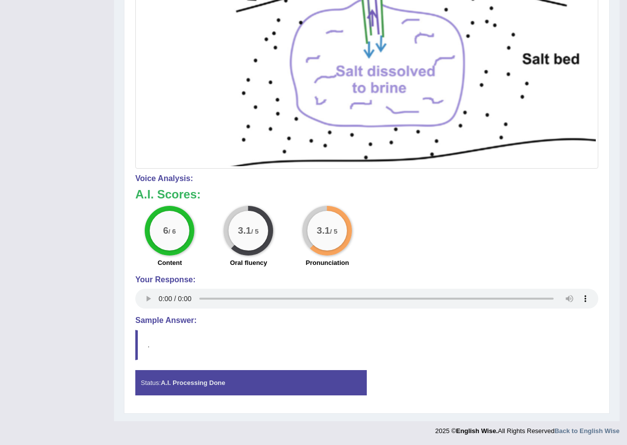
scroll to position [424, 0]
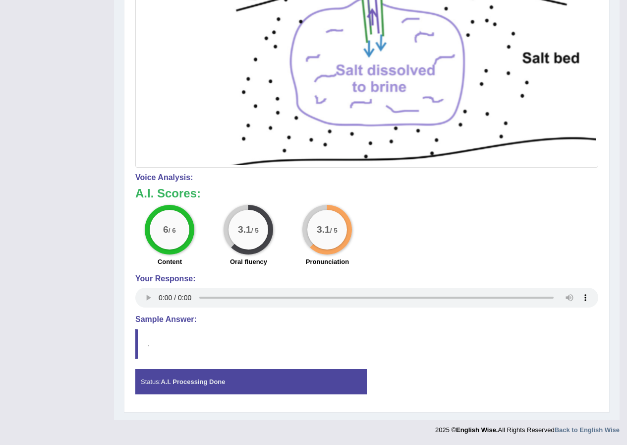
click at [322, 376] on div "Status: A.I. Processing Done" at bounding box center [251, 381] width 232 height 25
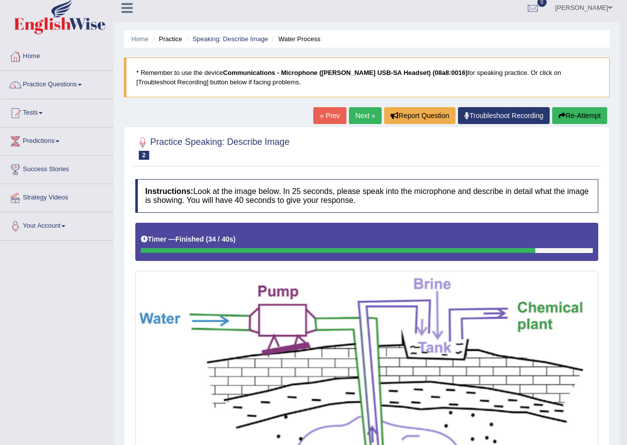
scroll to position [0, 0]
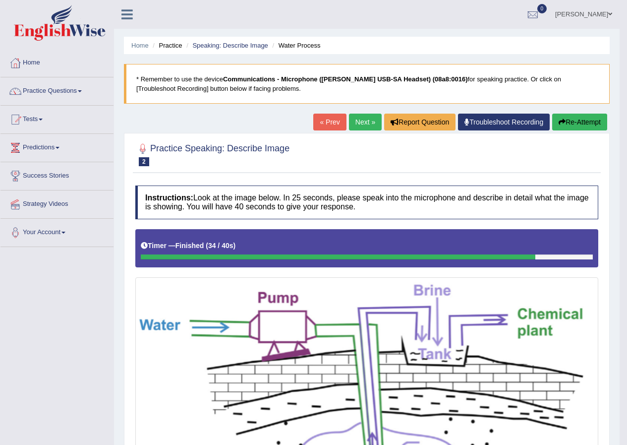
click at [578, 116] on button "Re-Attempt" at bounding box center [579, 122] width 55 height 17
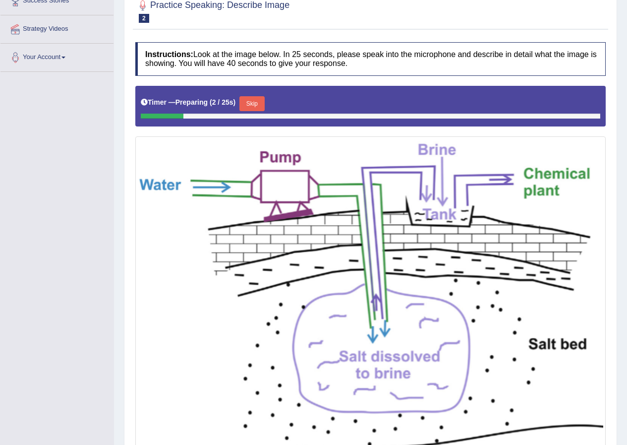
scroll to position [99, 0]
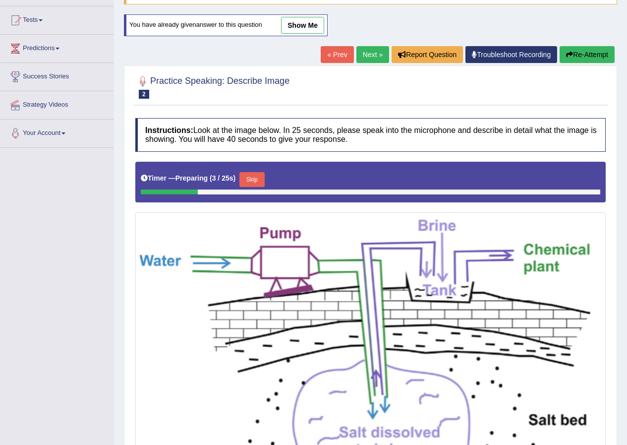
click at [258, 178] on button "Skip" at bounding box center [252, 179] width 25 height 15
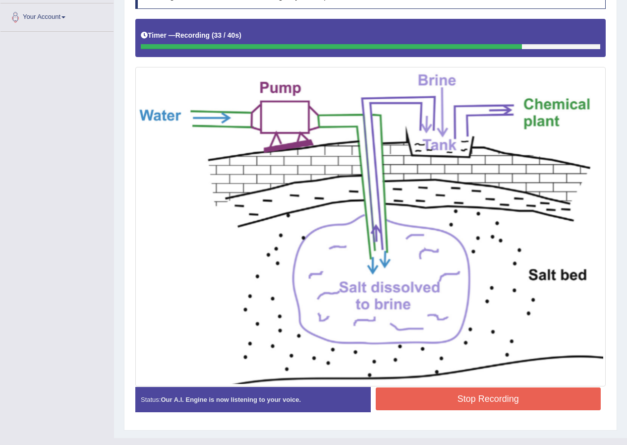
scroll to position [233, 0]
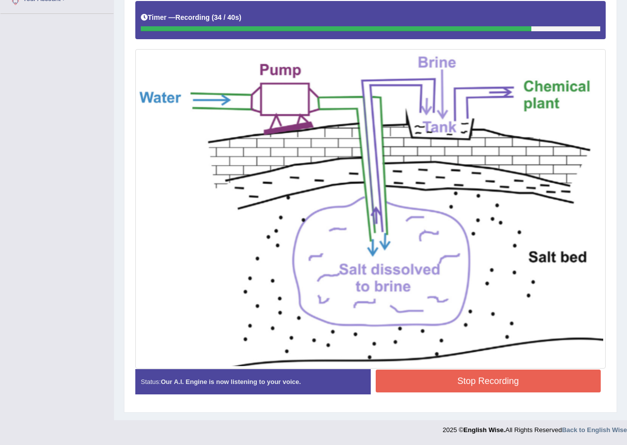
click at [463, 379] on button "Stop Recording" at bounding box center [489, 380] width 226 height 23
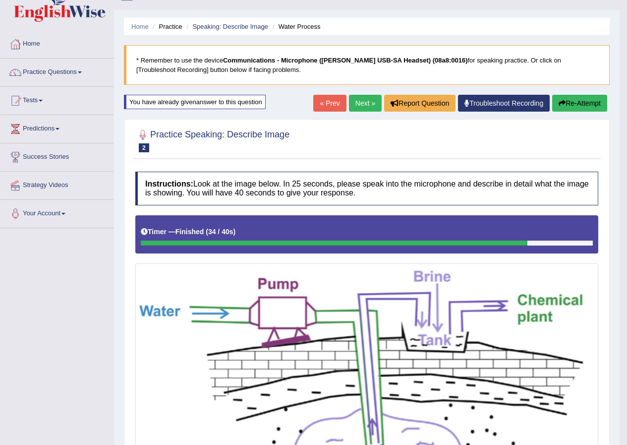
scroll to position [0, 0]
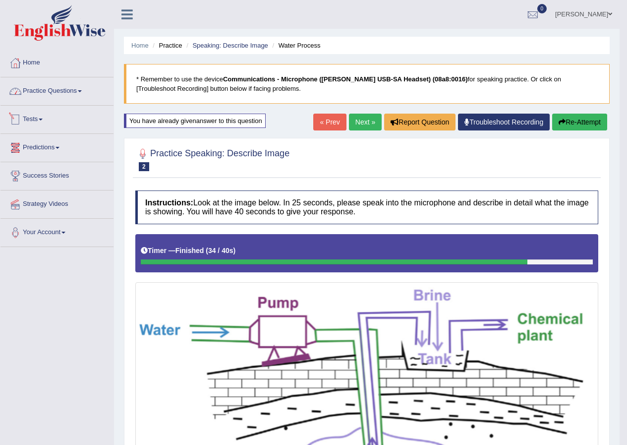
click at [47, 93] on link "Practice Questions" at bounding box center [56, 89] width 113 height 25
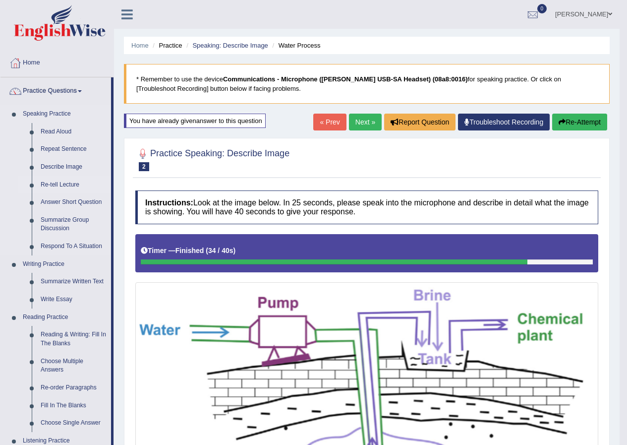
click at [67, 183] on link "Re-tell Lecture" at bounding box center [73, 185] width 75 height 18
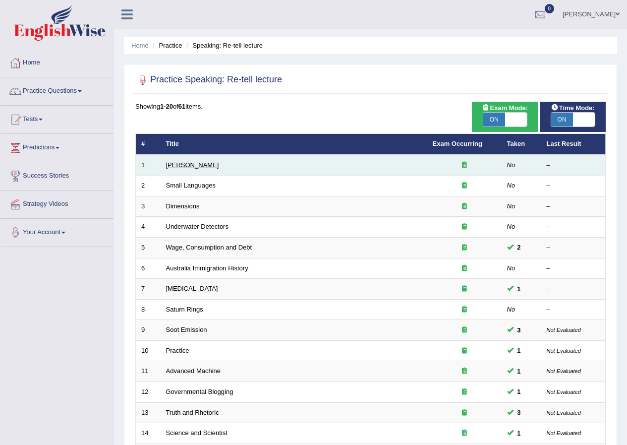
click at [189, 167] on link "Amory Lovins" at bounding box center [192, 164] width 53 height 7
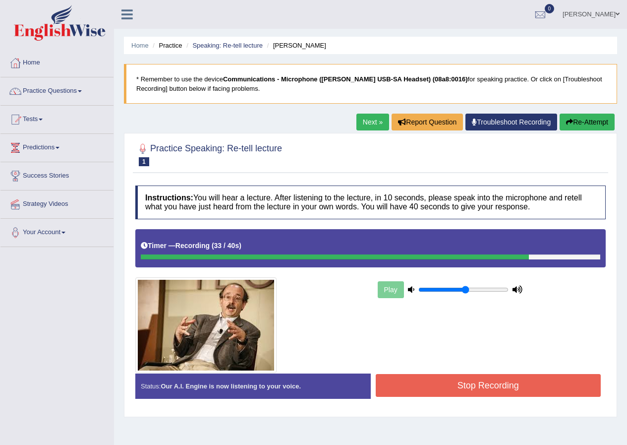
click at [430, 382] on button "Stop Recording" at bounding box center [489, 385] width 226 height 23
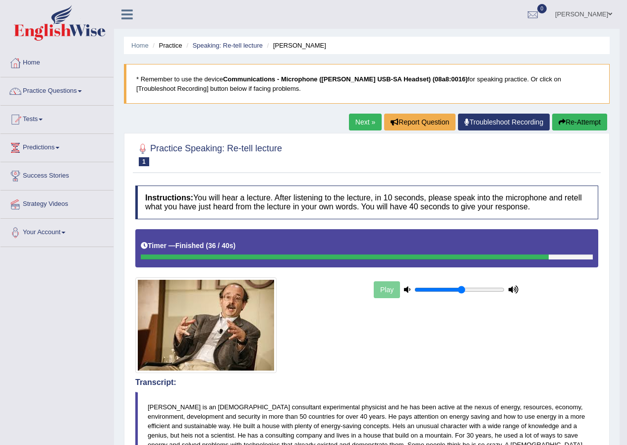
click at [362, 125] on link "Next »" at bounding box center [365, 122] width 33 height 17
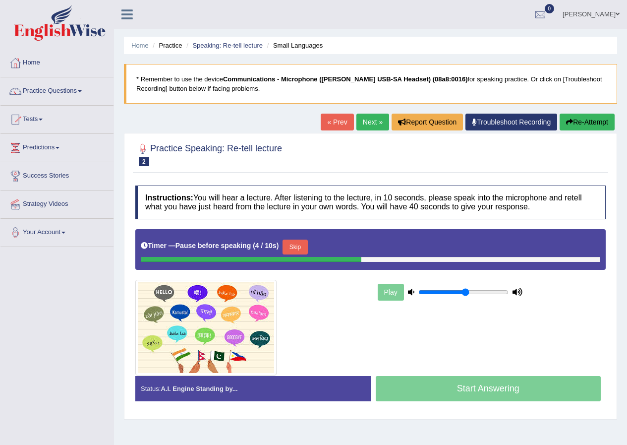
click at [570, 123] on icon "button" at bounding box center [569, 122] width 7 height 7
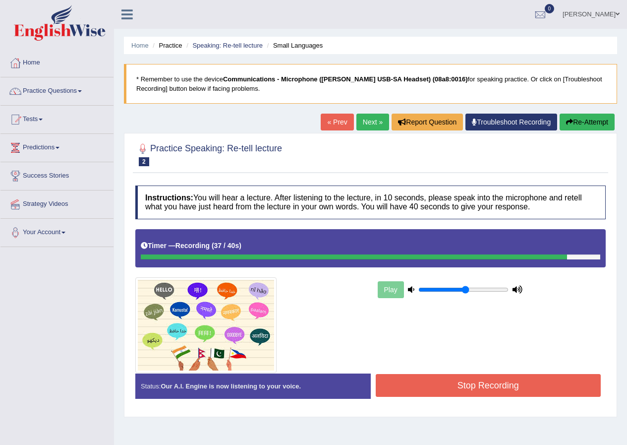
click at [477, 388] on button "Stop Recording" at bounding box center [489, 385] width 226 height 23
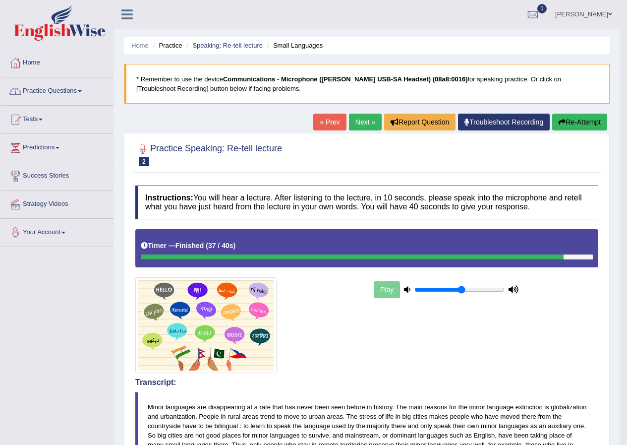
click at [84, 88] on link "Practice Questions" at bounding box center [56, 89] width 113 height 25
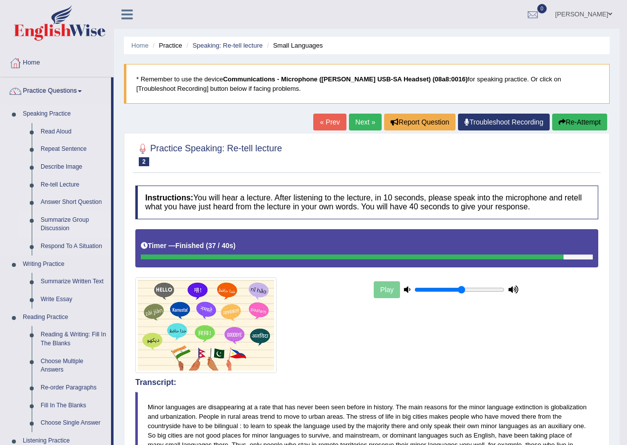
click at [59, 223] on link "Summarize Group Discussion" at bounding box center [73, 224] width 75 height 26
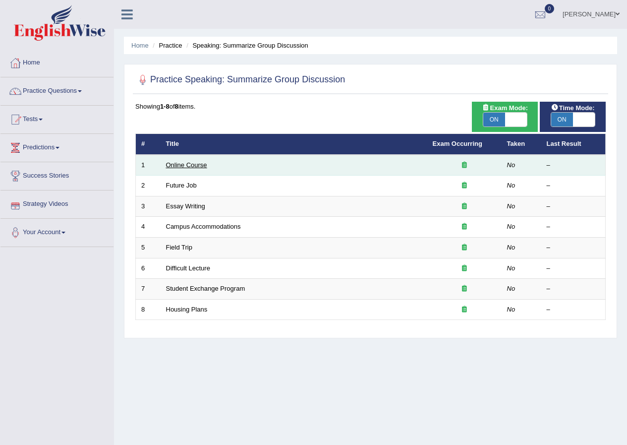
click at [183, 163] on link "Online Course" at bounding box center [186, 164] width 41 height 7
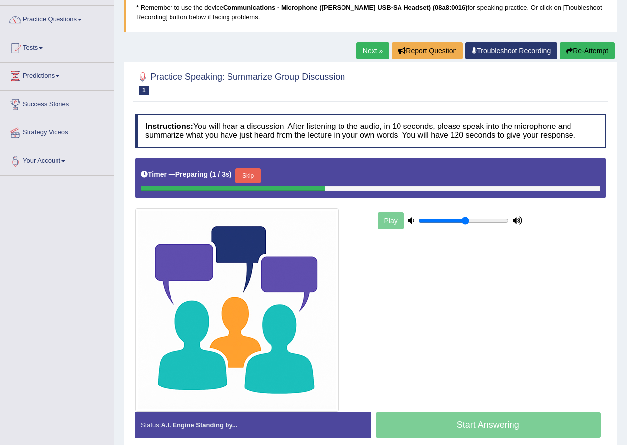
scroll to position [99, 0]
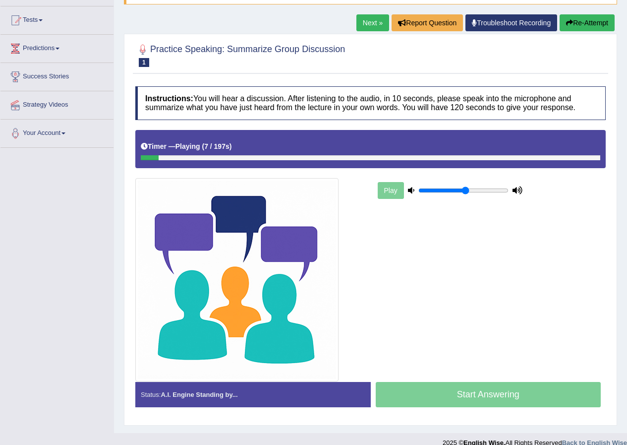
click at [583, 21] on button "Re-Attempt" at bounding box center [587, 22] width 55 height 17
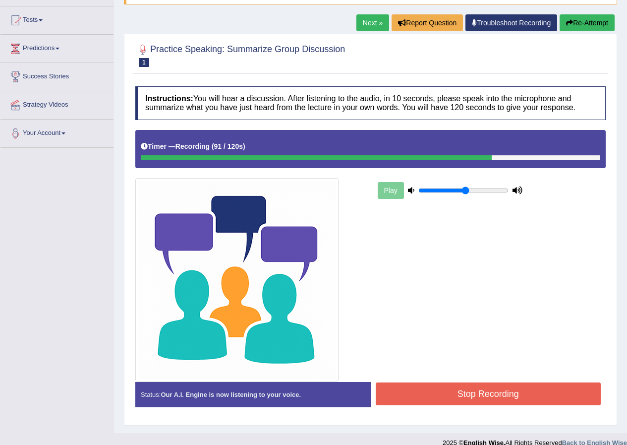
click at [486, 400] on button "Stop Recording" at bounding box center [489, 393] width 226 height 23
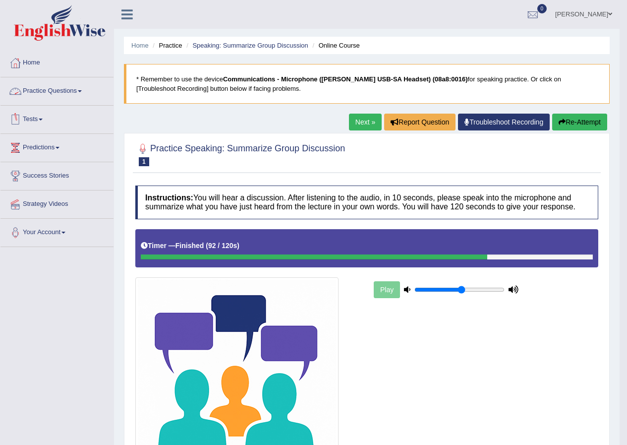
click at [30, 114] on link "Tests" at bounding box center [56, 118] width 113 height 25
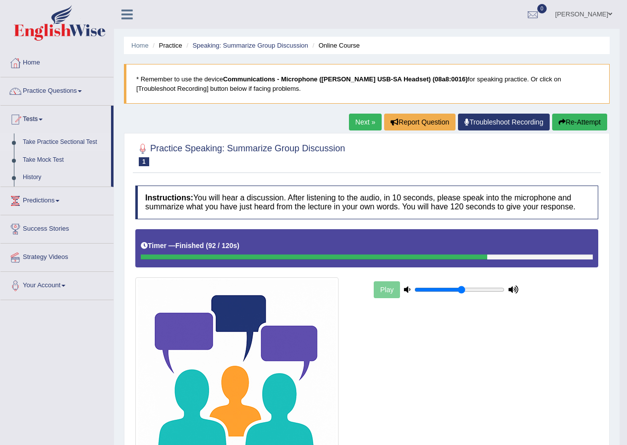
click at [49, 143] on link "Take Practice Sectional Test" at bounding box center [64, 142] width 93 height 18
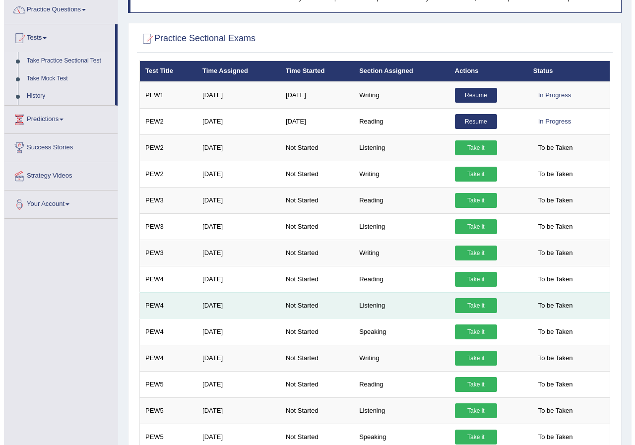
scroll to position [99, 0]
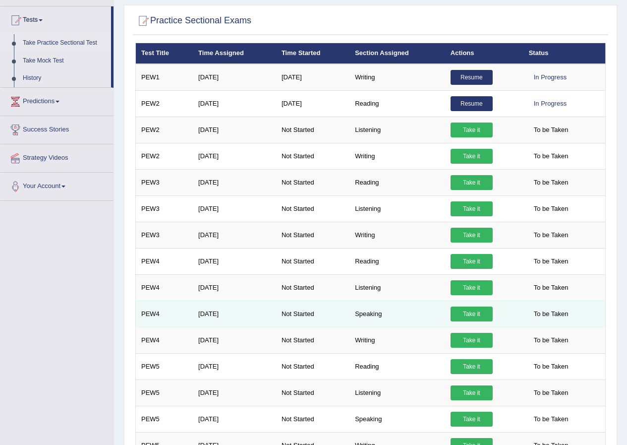
click at [467, 312] on link "Take it" at bounding box center [472, 313] width 42 height 15
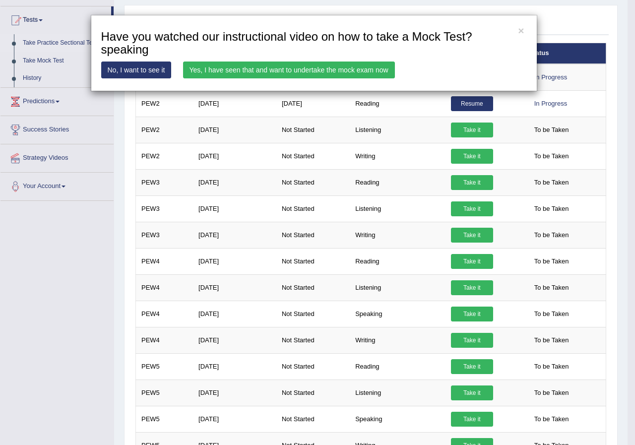
click at [338, 73] on link "Yes, I have seen that and want to undertake the mock exam now" at bounding box center [289, 69] width 212 height 17
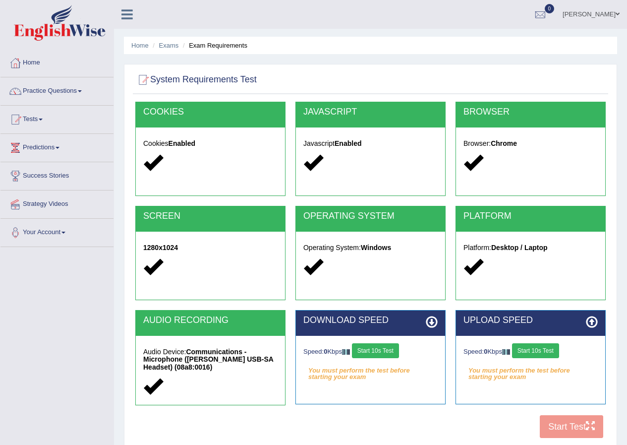
click at [382, 350] on button "Start 10s Test" at bounding box center [375, 350] width 47 height 15
click at [537, 350] on button "Start 10s Test" at bounding box center [535, 350] width 47 height 15
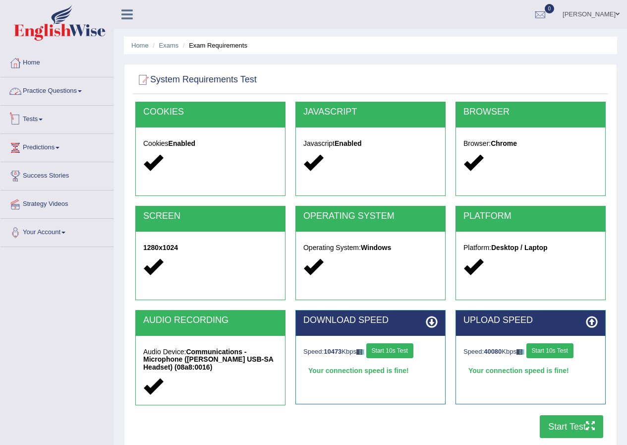
click at [65, 91] on link "Practice Questions" at bounding box center [56, 89] width 113 height 25
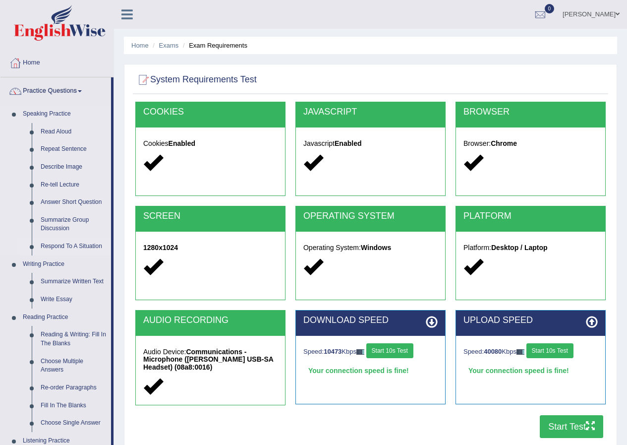
click at [80, 244] on link "Respond To A Situation" at bounding box center [73, 247] width 75 height 18
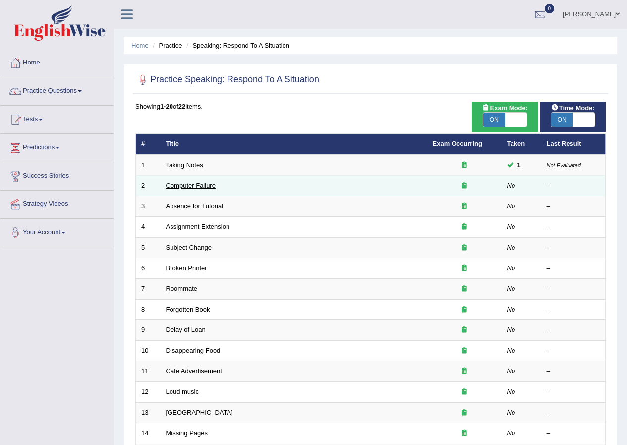
click at [190, 184] on link "Computer Failure" at bounding box center [191, 185] width 50 height 7
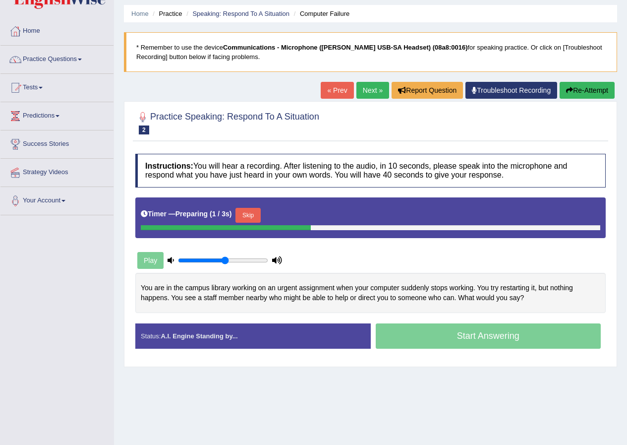
scroll to position [50, 0]
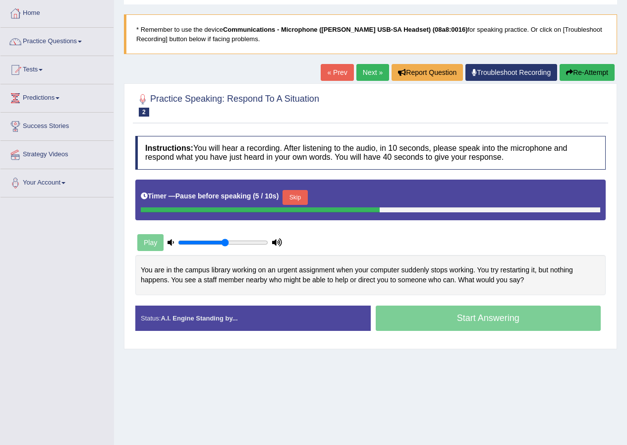
click at [299, 199] on button "Skip" at bounding box center [295, 197] width 25 height 15
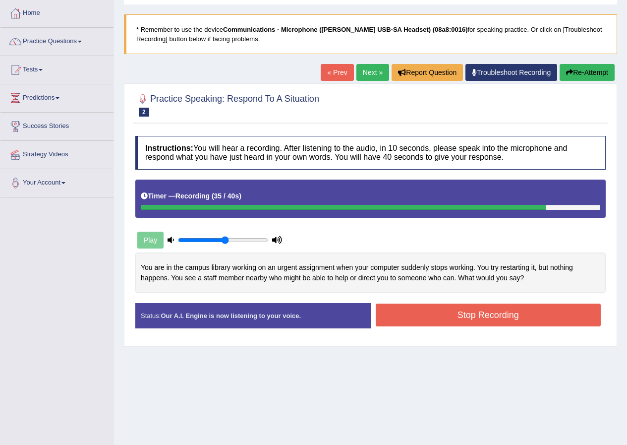
click at [417, 313] on button "Stop Recording" at bounding box center [489, 315] width 226 height 23
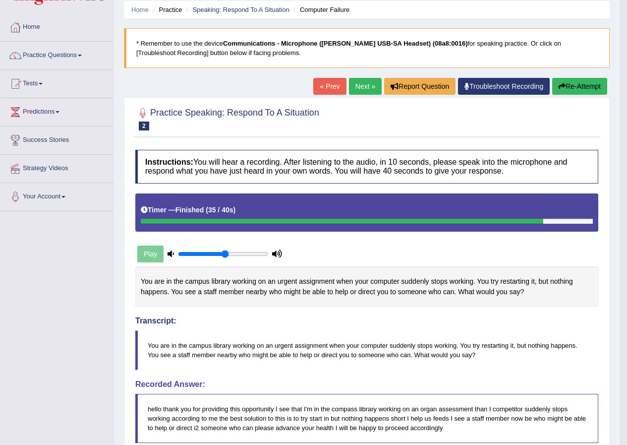
scroll to position [0, 0]
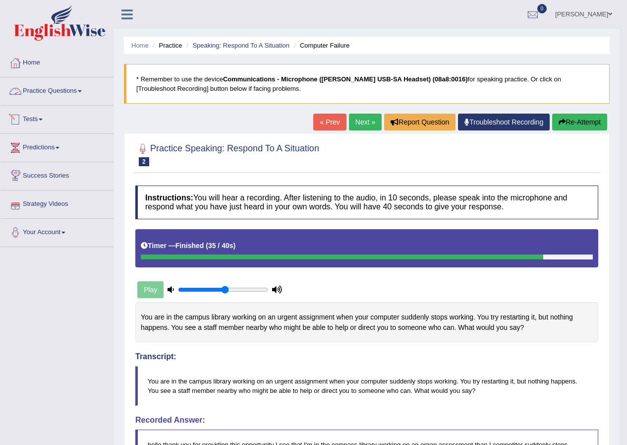
click at [60, 95] on link "Practice Questions" at bounding box center [56, 89] width 113 height 25
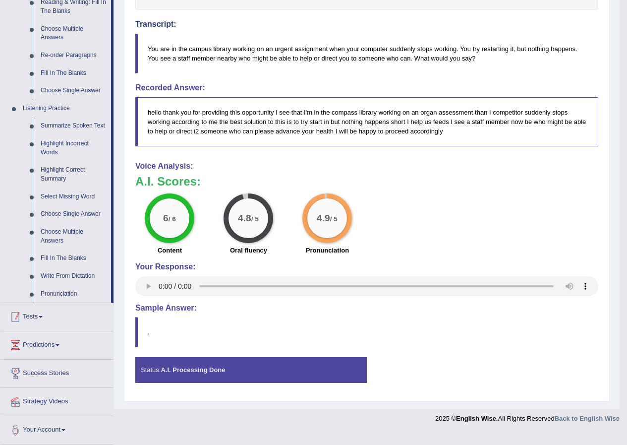
click at [47, 320] on link "Tests" at bounding box center [56, 315] width 113 height 25
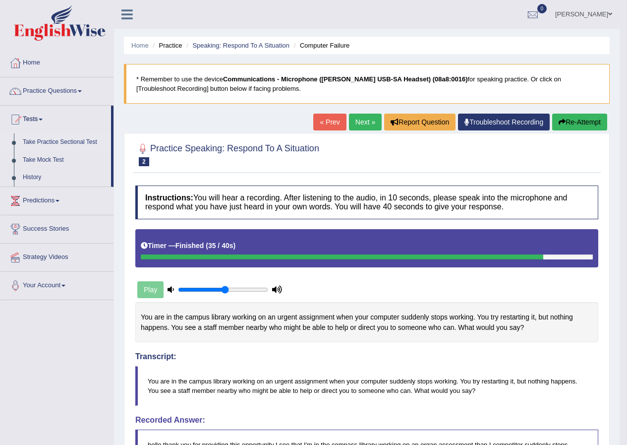
click at [58, 141] on link "Take Practice Sectional Test" at bounding box center [64, 142] width 93 height 18
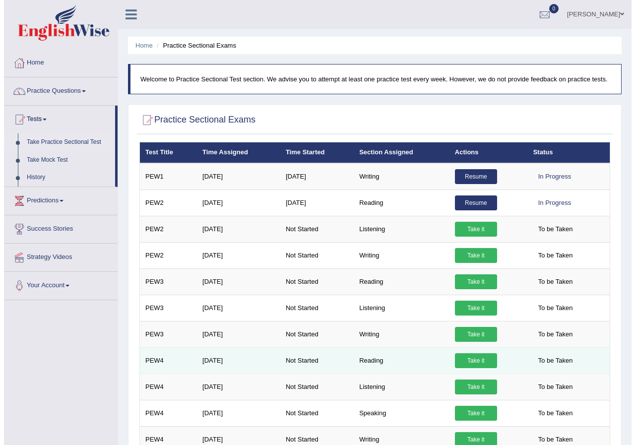
scroll to position [50, 0]
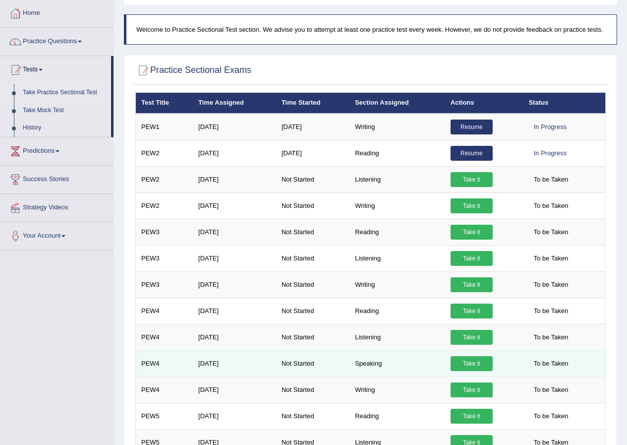
click at [487, 368] on link "Take it" at bounding box center [472, 363] width 42 height 15
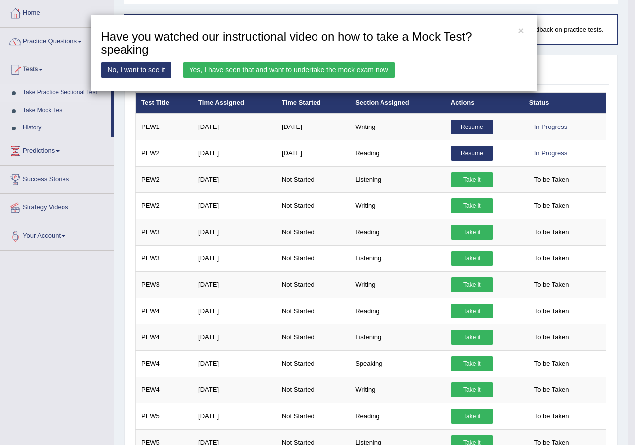
click at [296, 66] on link "Yes, I have seen that and want to undertake the mock exam now" at bounding box center [289, 69] width 212 height 17
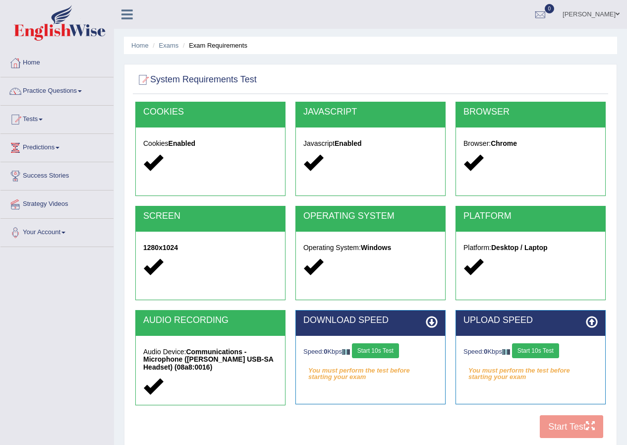
scroll to position [50, 0]
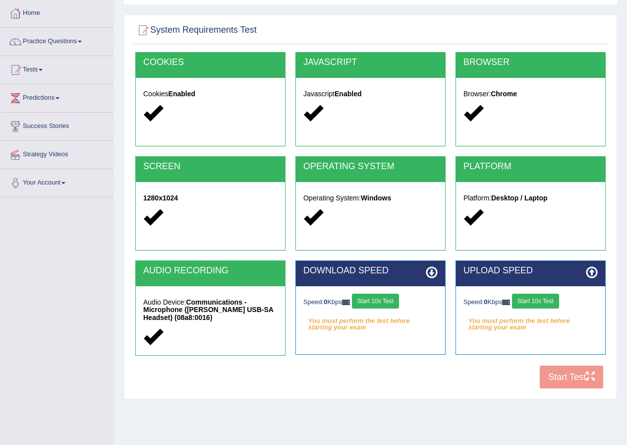
click at [394, 306] on button "Start 10s Test" at bounding box center [375, 301] width 47 height 15
click at [383, 303] on button "Start 10s Test" at bounding box center [390, 301] width 47 height 15
click at [544, 304] on button "Start 10s Test" at bounding box center [535, 301] width 47 height 15
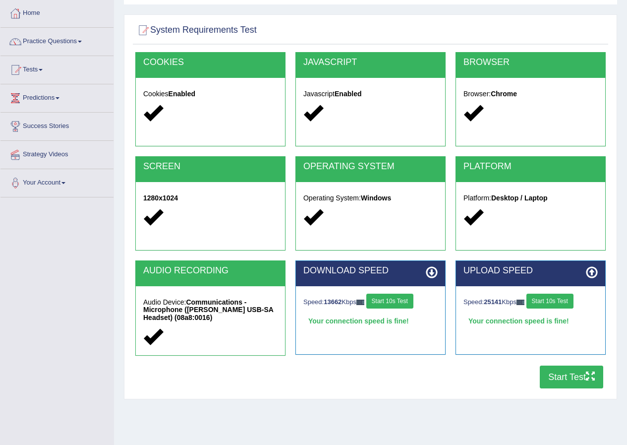
click at [565, 376] on button "Start Test" at bounding box center [571, 377] width 63 height 23
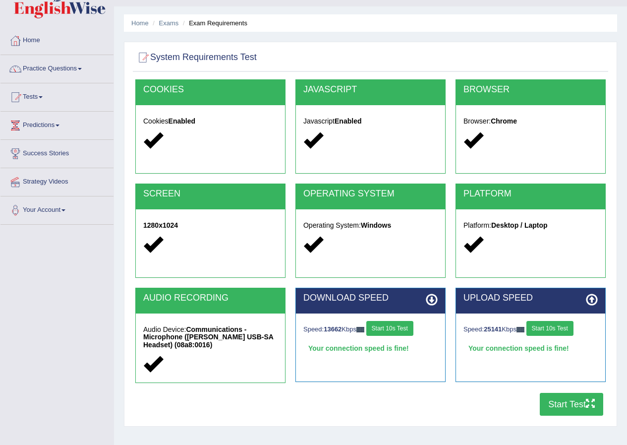
scroll to position [0, 0]
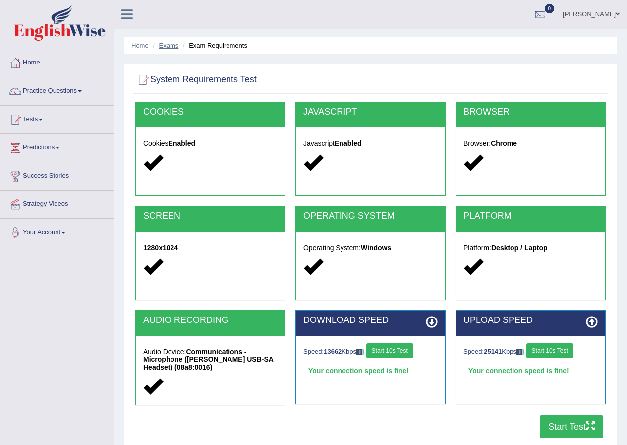
click at [168, 47] on link "Exams" at bounding box center [169, 45] width 20 height 7
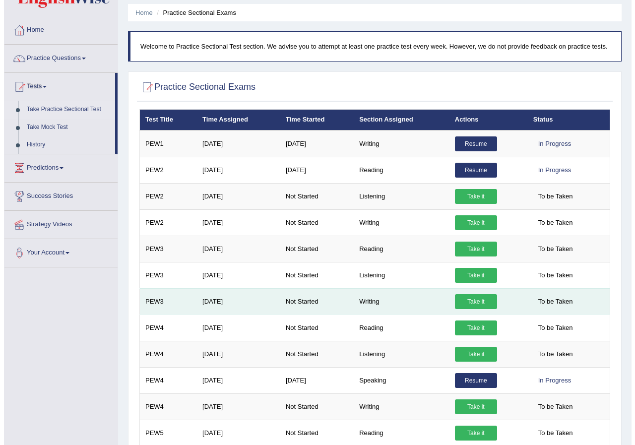
scroll to position [50, 0]
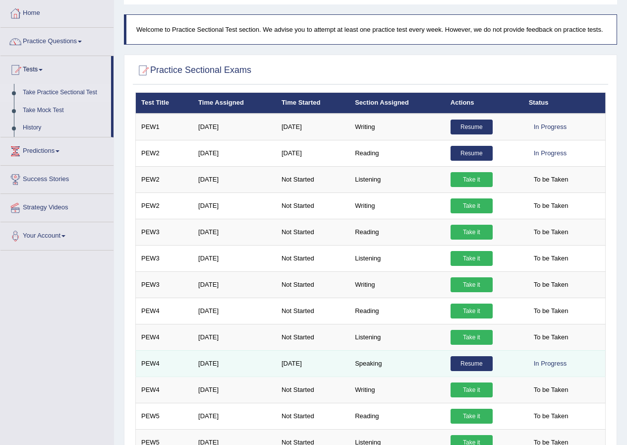
click at [470, 367] on link "Resume" at bounding box center [472, 363] width 42 height 15
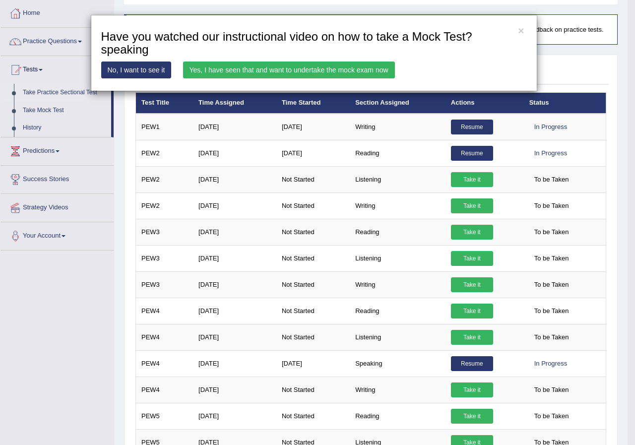
click at [273, 72] on link "Yes, I have seen that and want to undertake the mock exam now" at bounding box center [289, 69] width 212 height 17
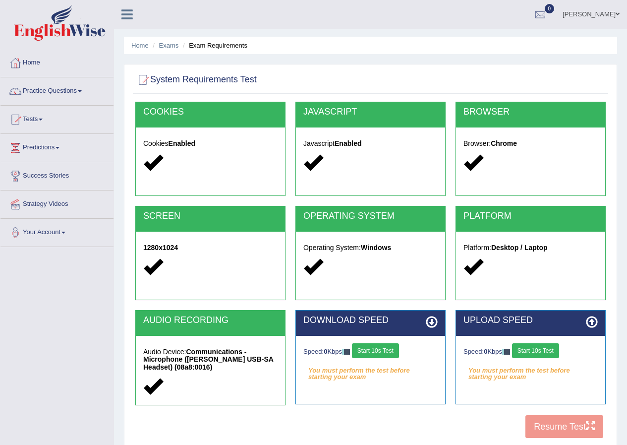
click at [388, 353] on button "Start 10s Test" at bounding box center [375, 350] width 47 height 15
click at [540, 348] on div "Speed: 0 Kbps Start 10s Test" at bounding box center [531, 351] width 134 height 17
click at [540, 352] on button "Start 10s Test" at bounding box center [535, 350] width 47 height 15
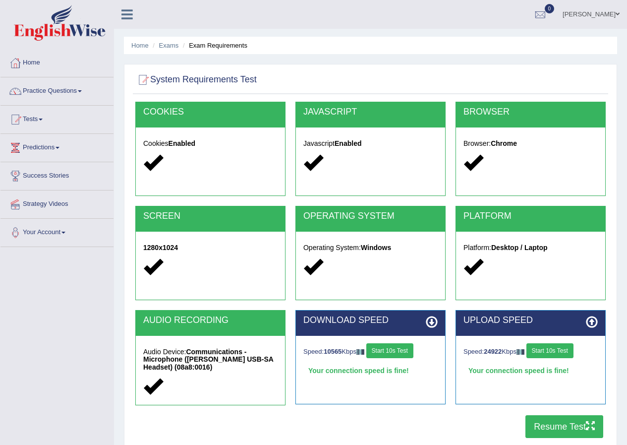
click at [563, 428] on button "Resume Test" at bounding box center [565, 426] width 78 height 23
